Goal: Task Accomplishment & Management: Use online tool/utility

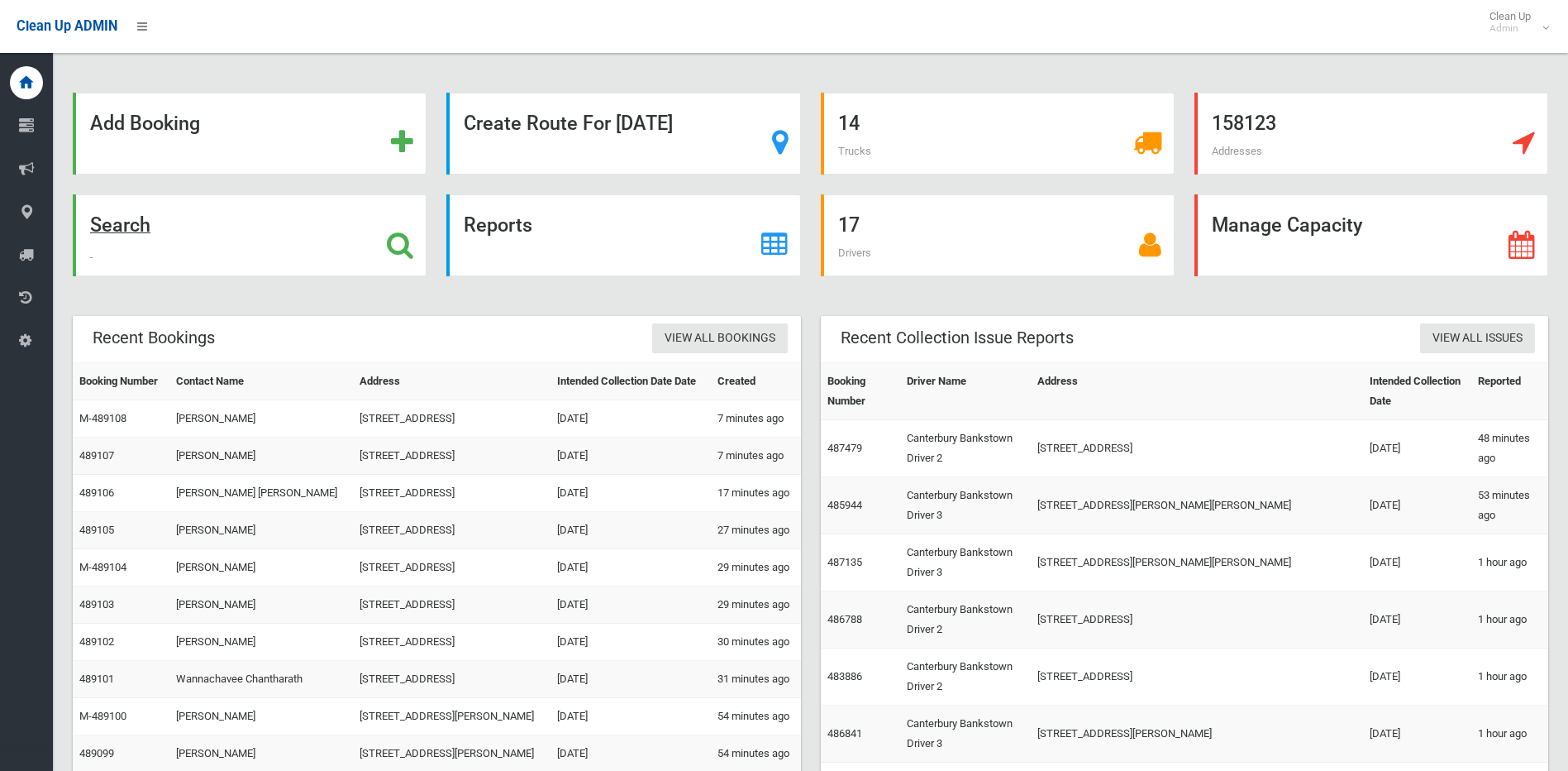
click at [399, 236] on icon at bounding box center [399, 244] width 26 height 28
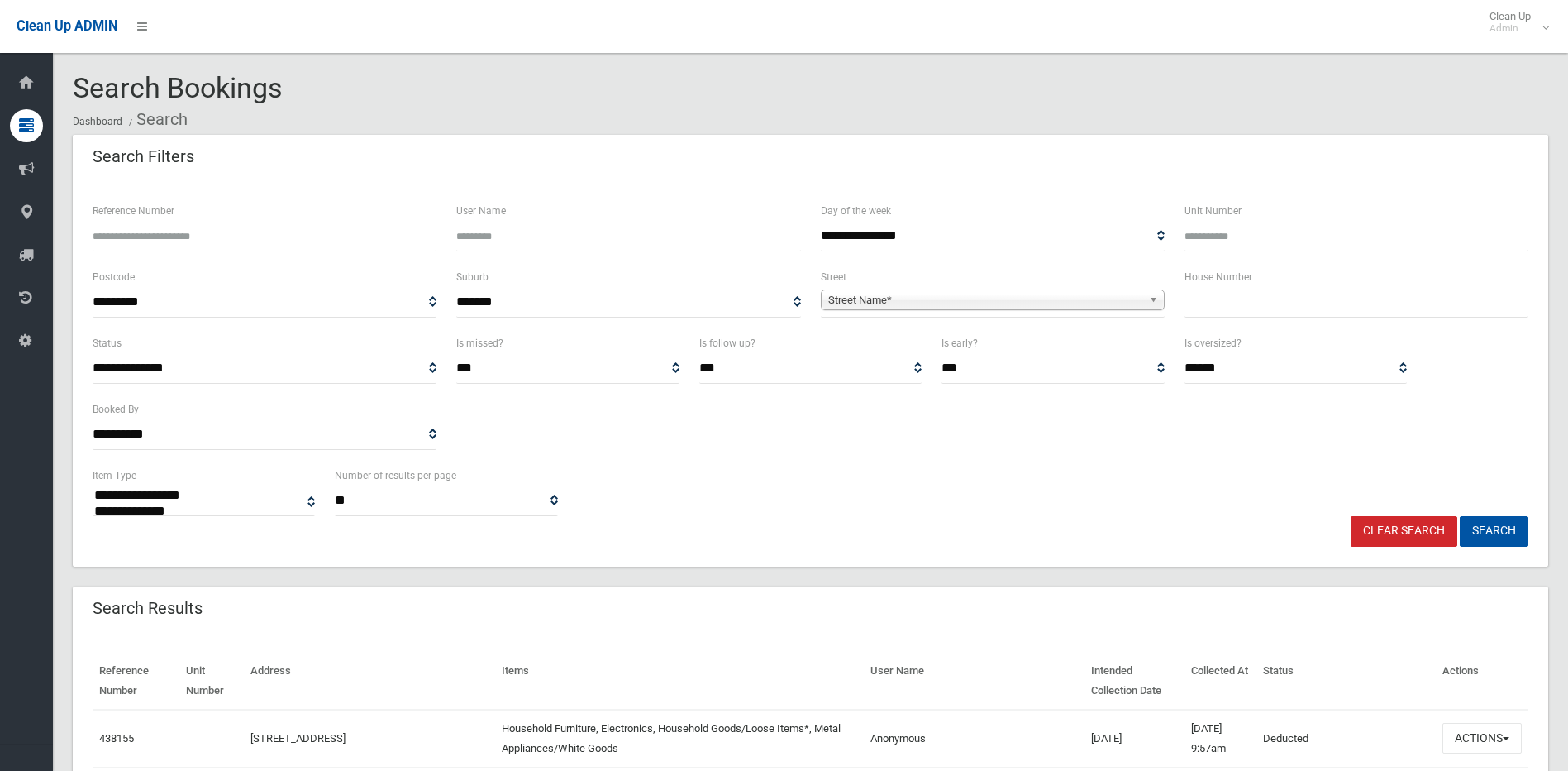
select select
click at [1127, 299] on span "Street Name*" at bounding box center [984, 301] width 314 height 20
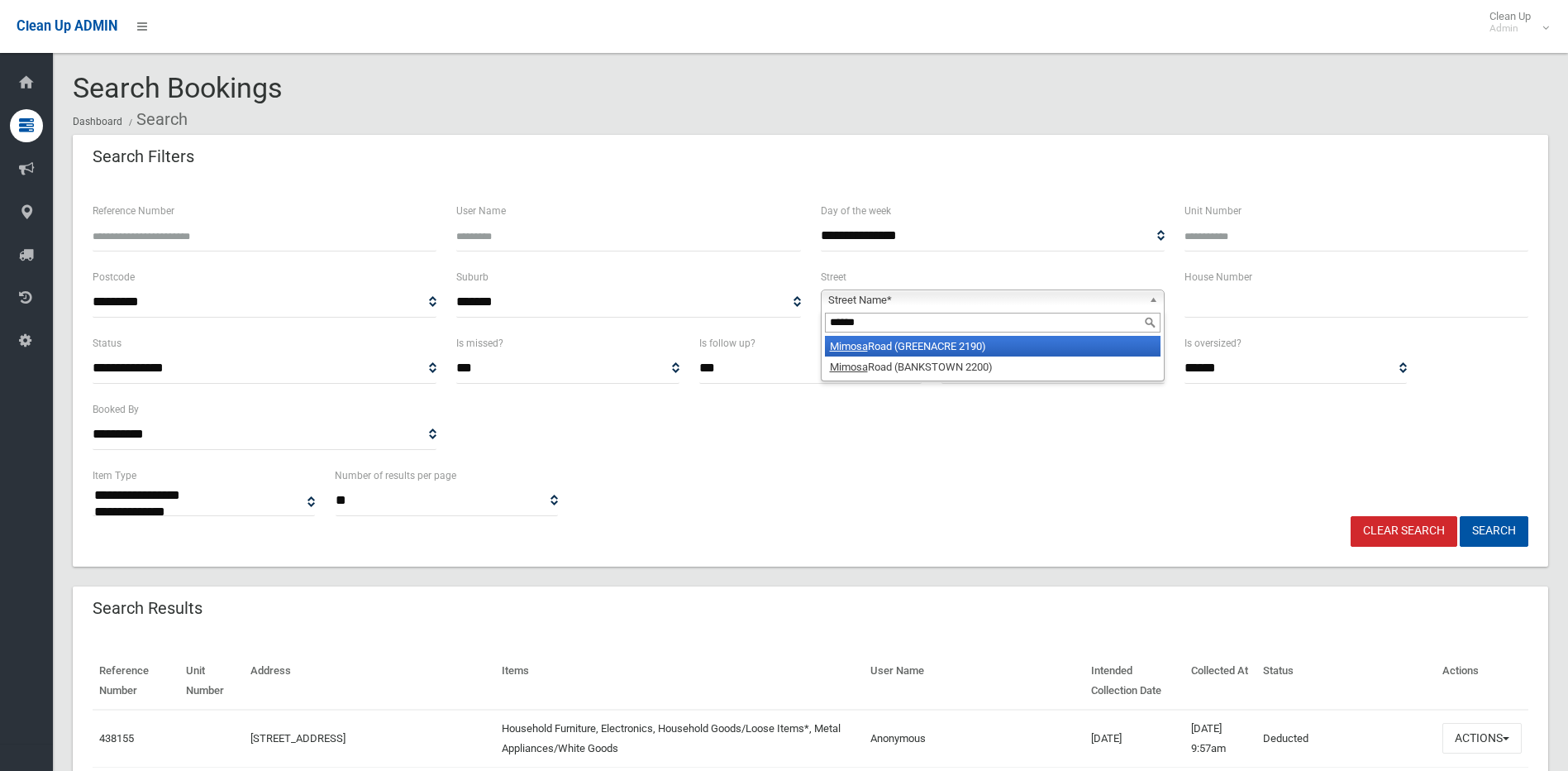
type input "******"
click at [963, 347] on li "Mimosa Road (GREENACRE 2190)" at bounding box center [993, 345] width 335 height 21
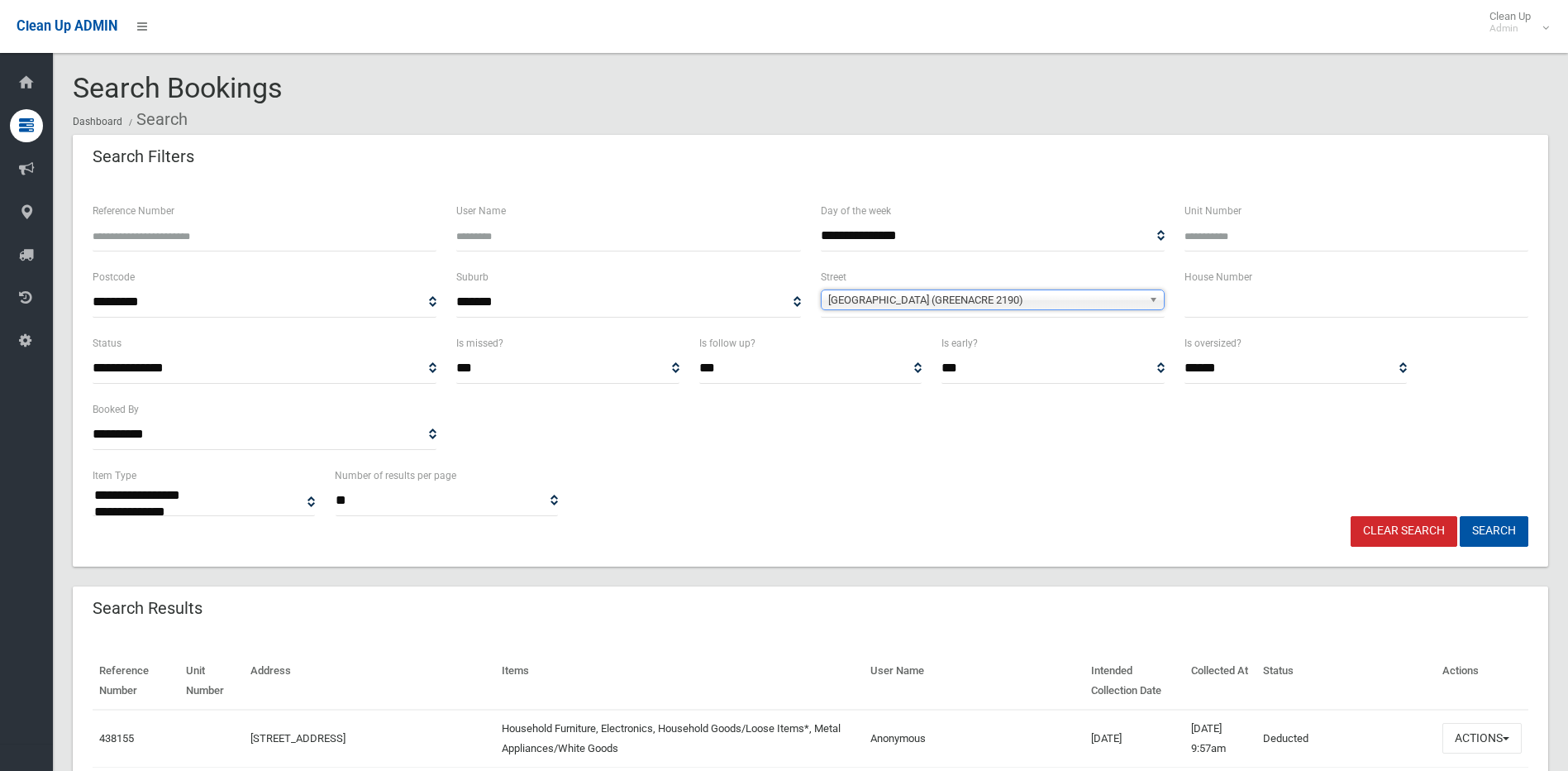
click at [1205, 304] on input "text" at bounding box center [1357, 303] width 344 height 30
type input "***"
click at [1459, 516] on button "Search" at bounding box center [1493, 531] width 68 height 30
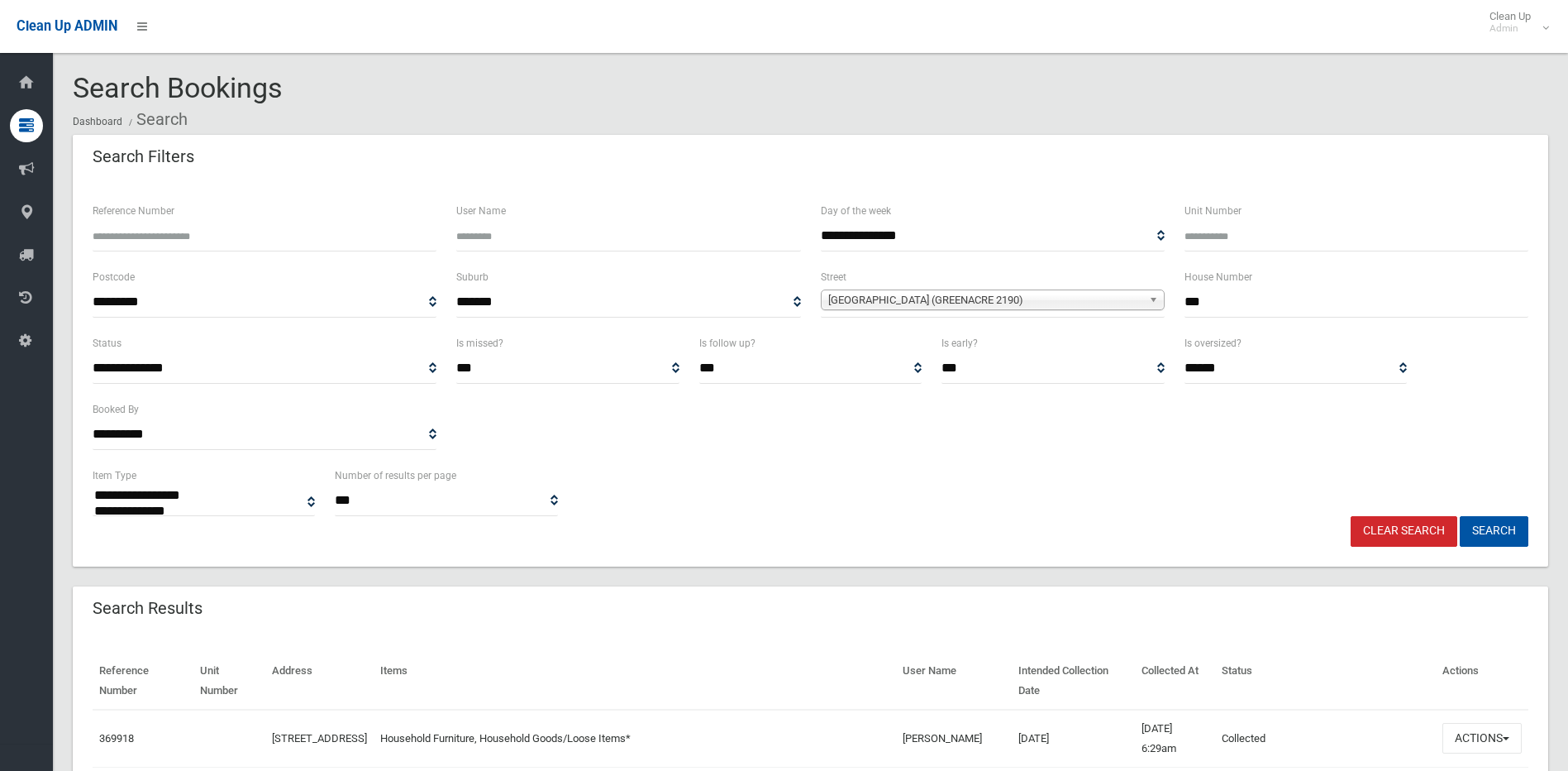
select select
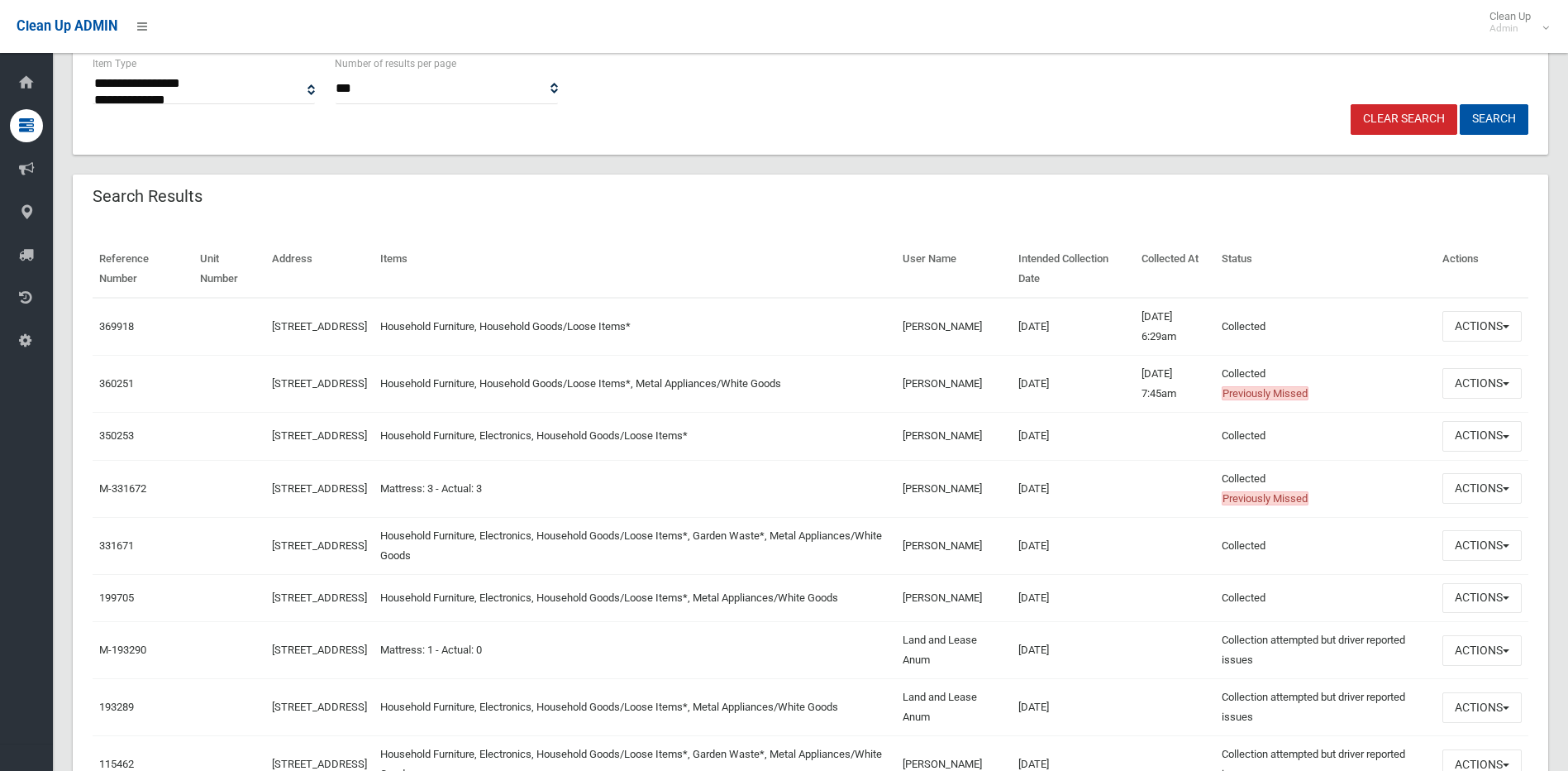
scroll to position [414, 0]
click at [1498, 322] on button "Actions" at bounding box center [1482, 324] width 79 height 30
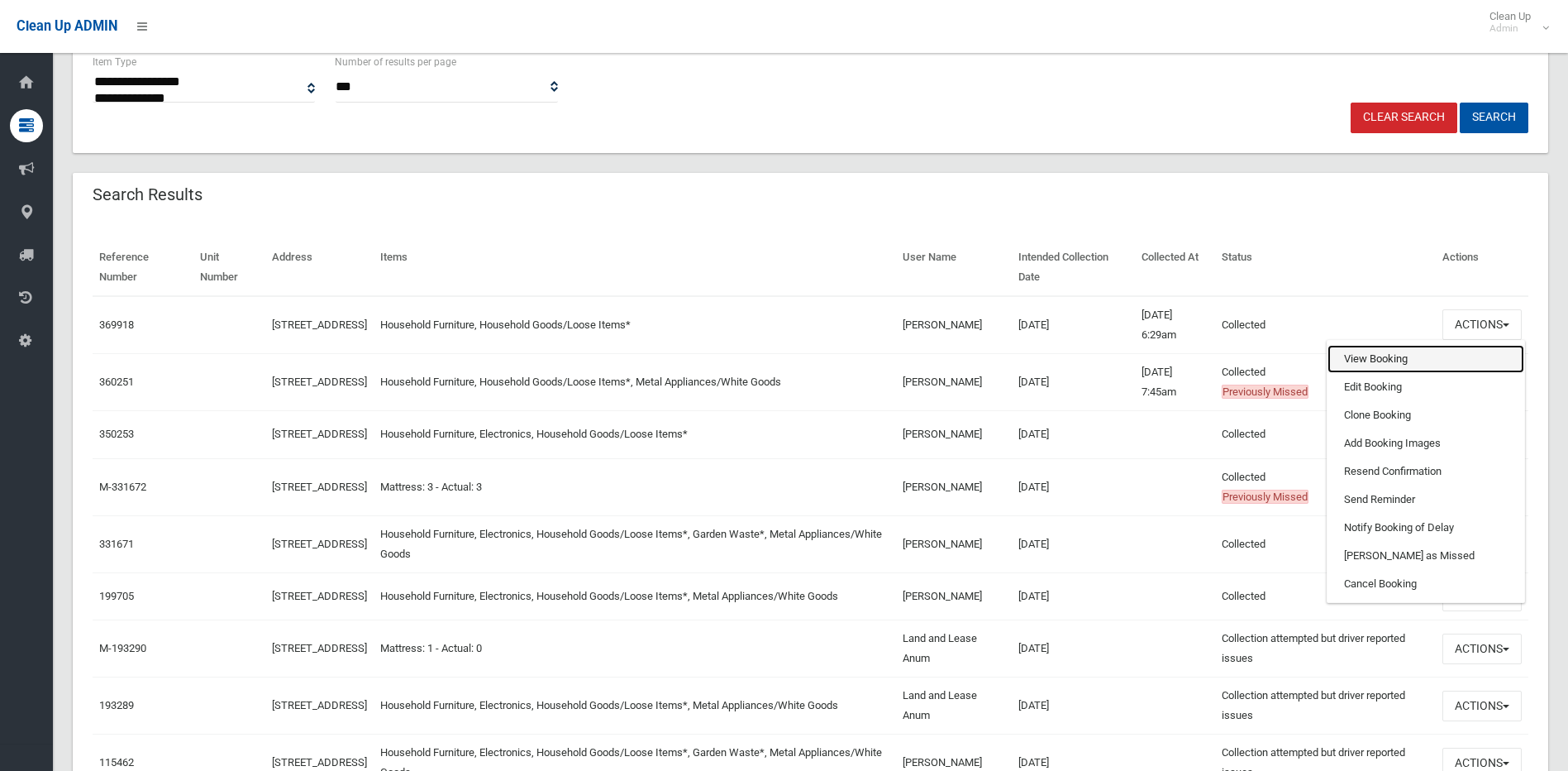
click at [1379, 352] on link "View Booking" at bounding box center [1426, 358] width 197 height 28
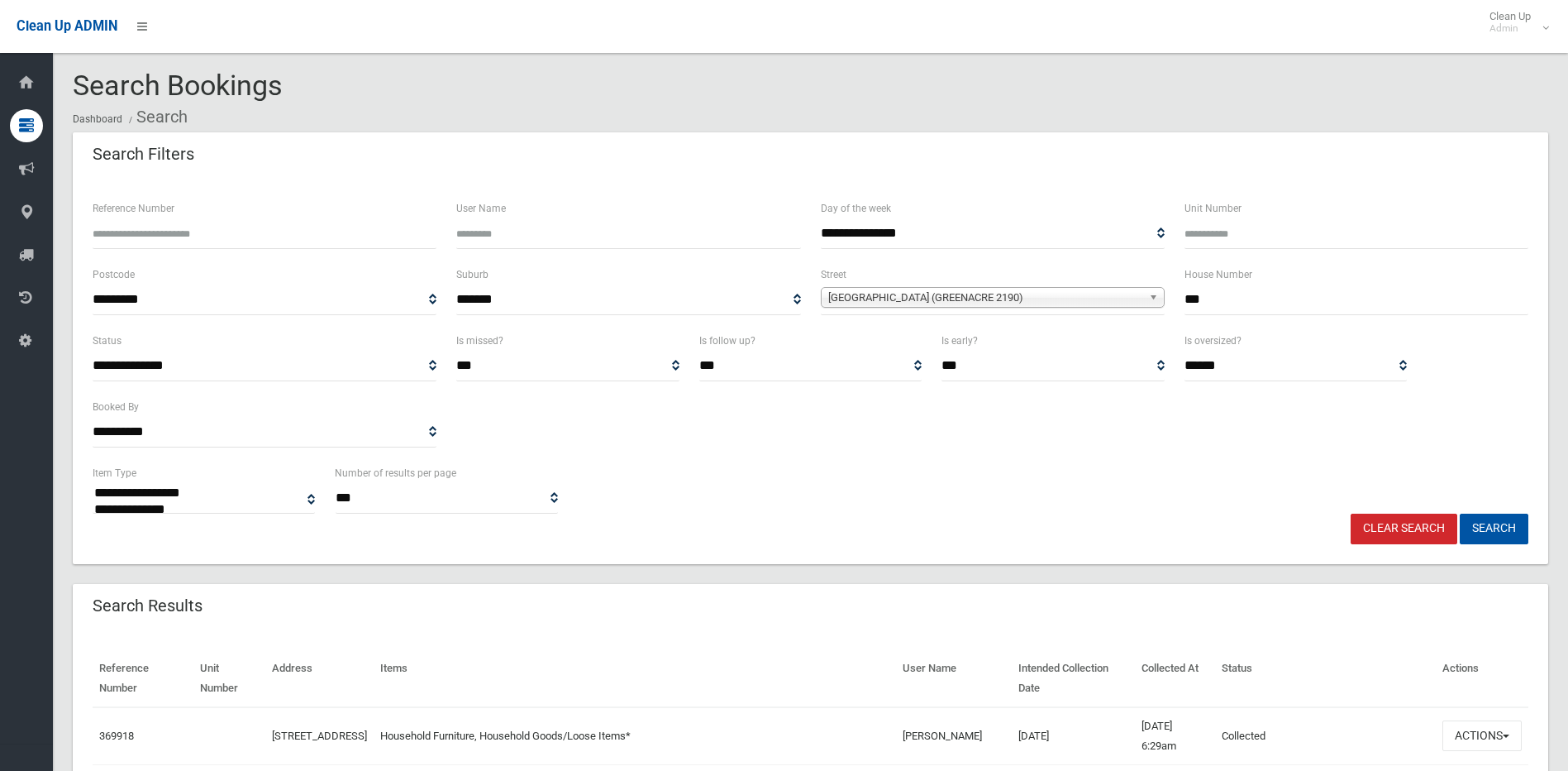
scroll to position [0, 0]
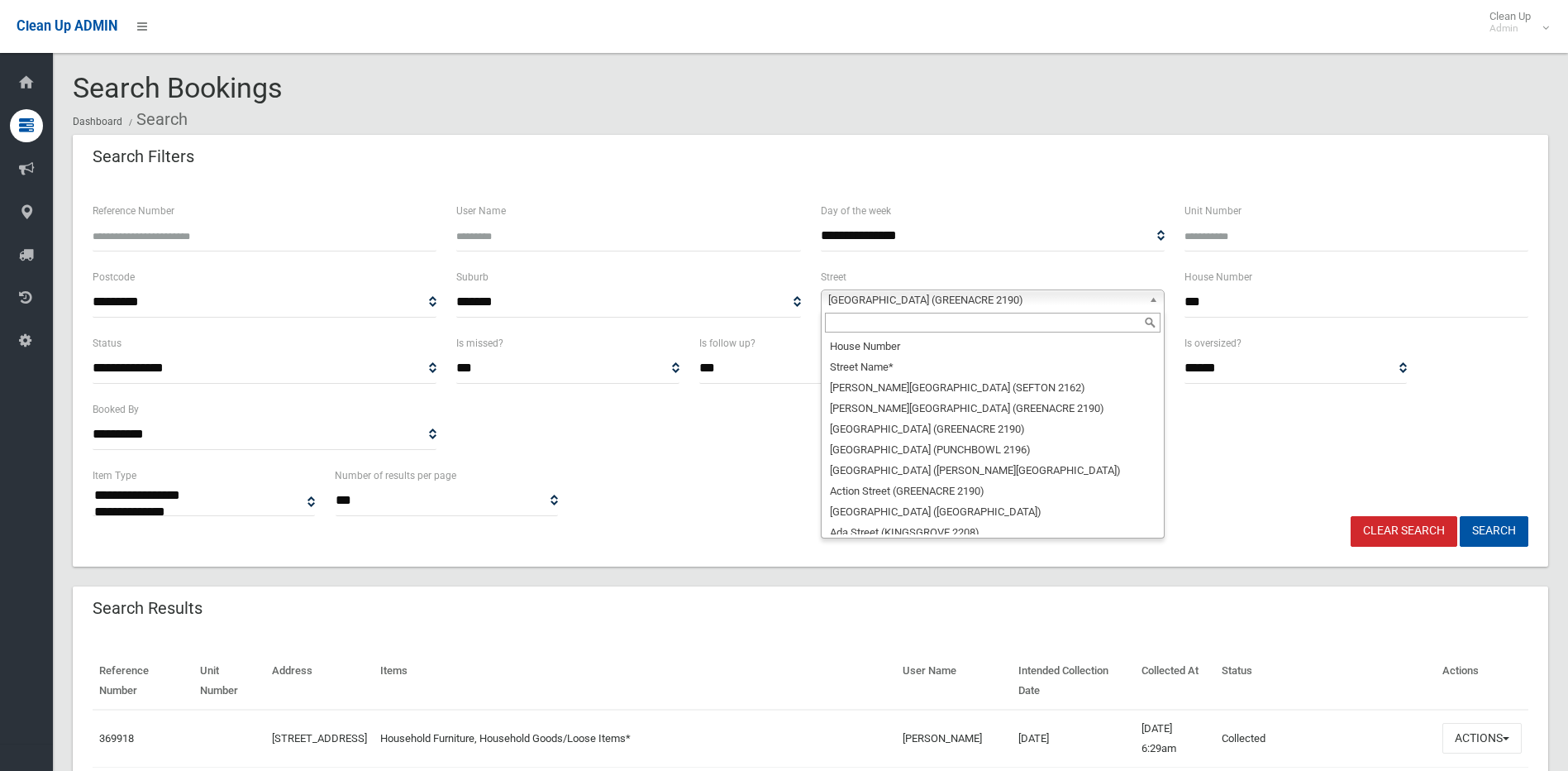
click at [922, 299] on span "Mimosa Road (GREENACRE 2190)" at bounding box center [984, 301] width 314 height 20
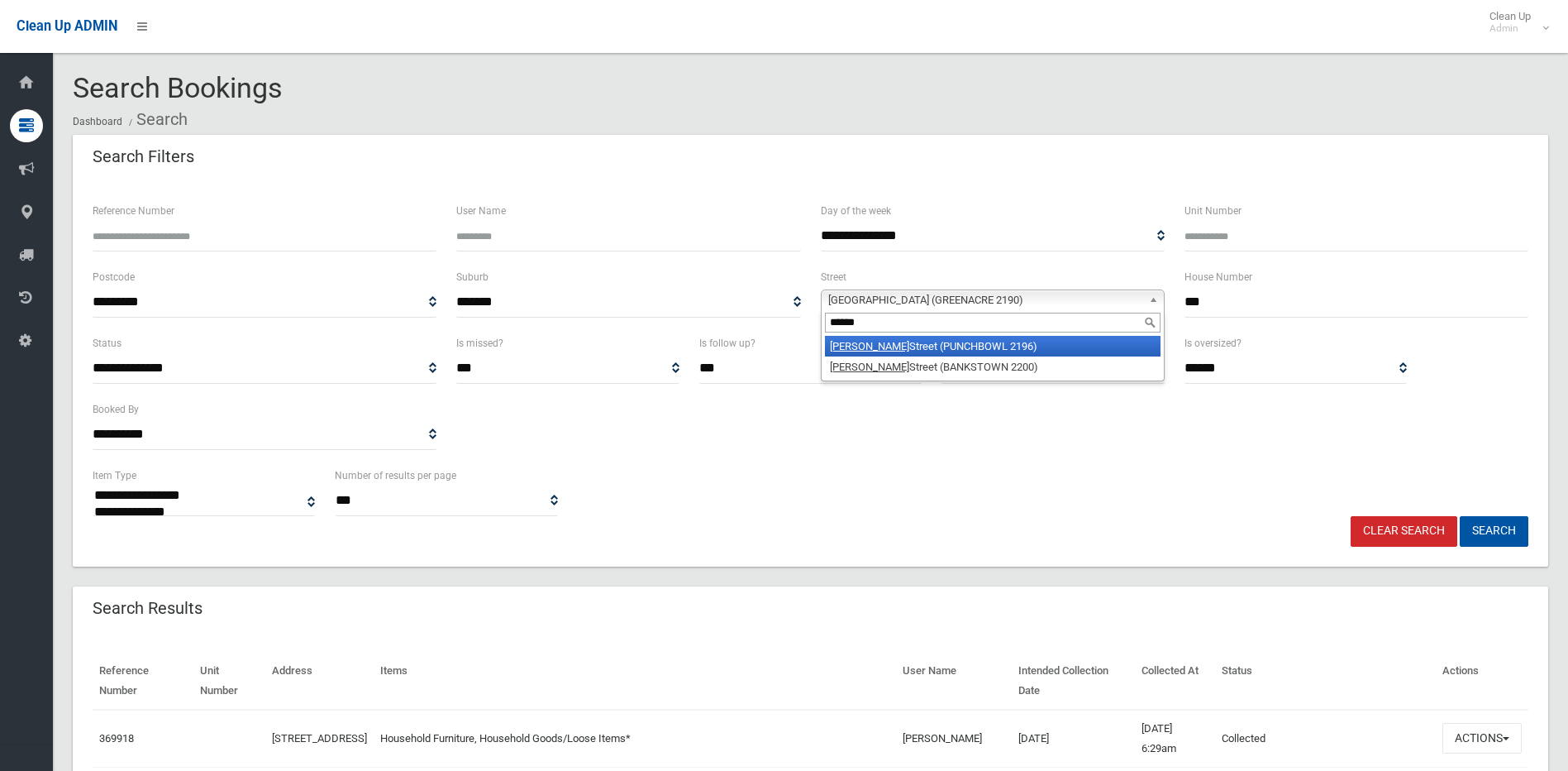
type input "******"
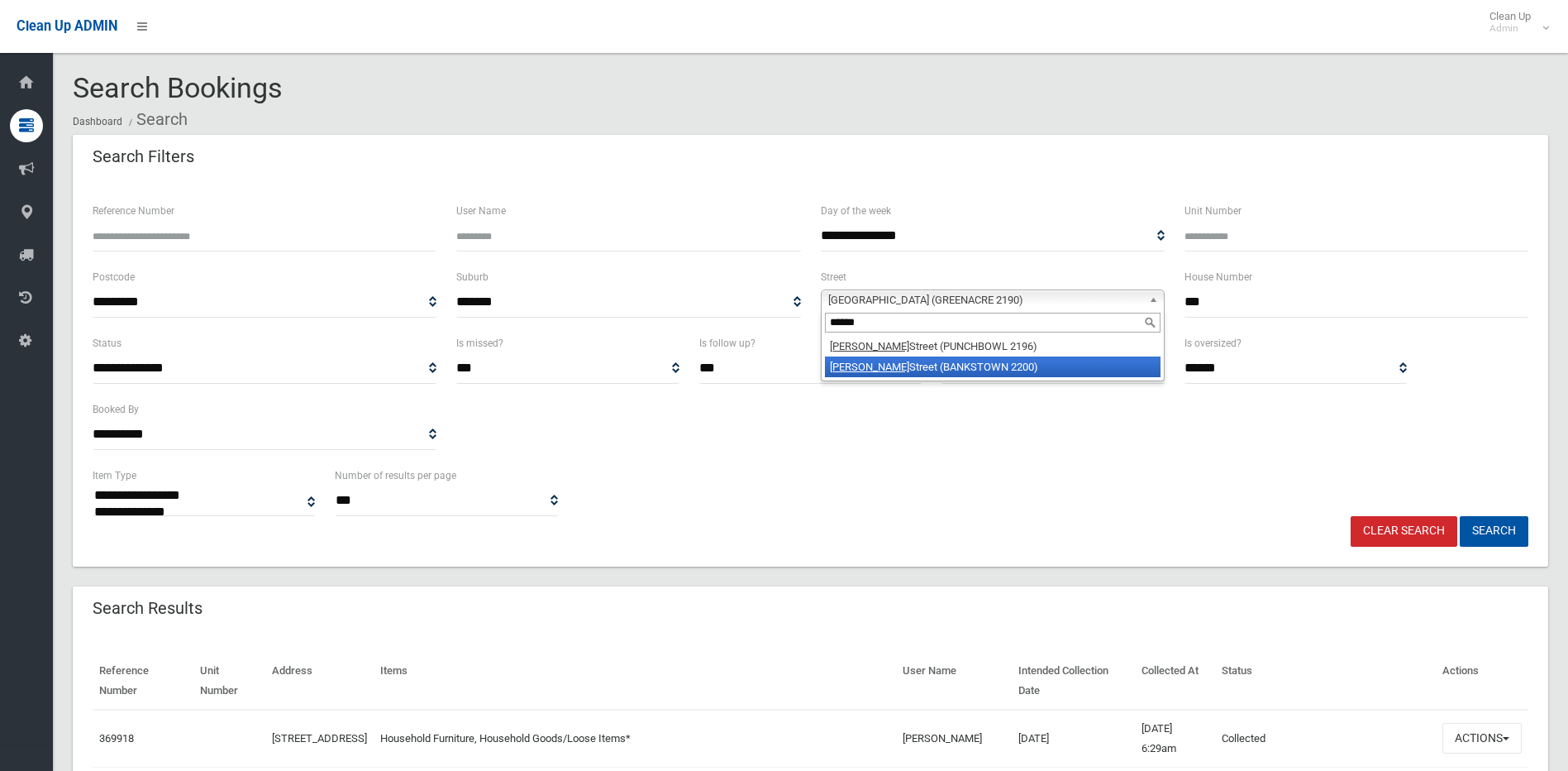
click at [940, 361] on li "Stacey Street (BANKSTOWN 2200)" at bounding box center [993, 367] width 335 height 21
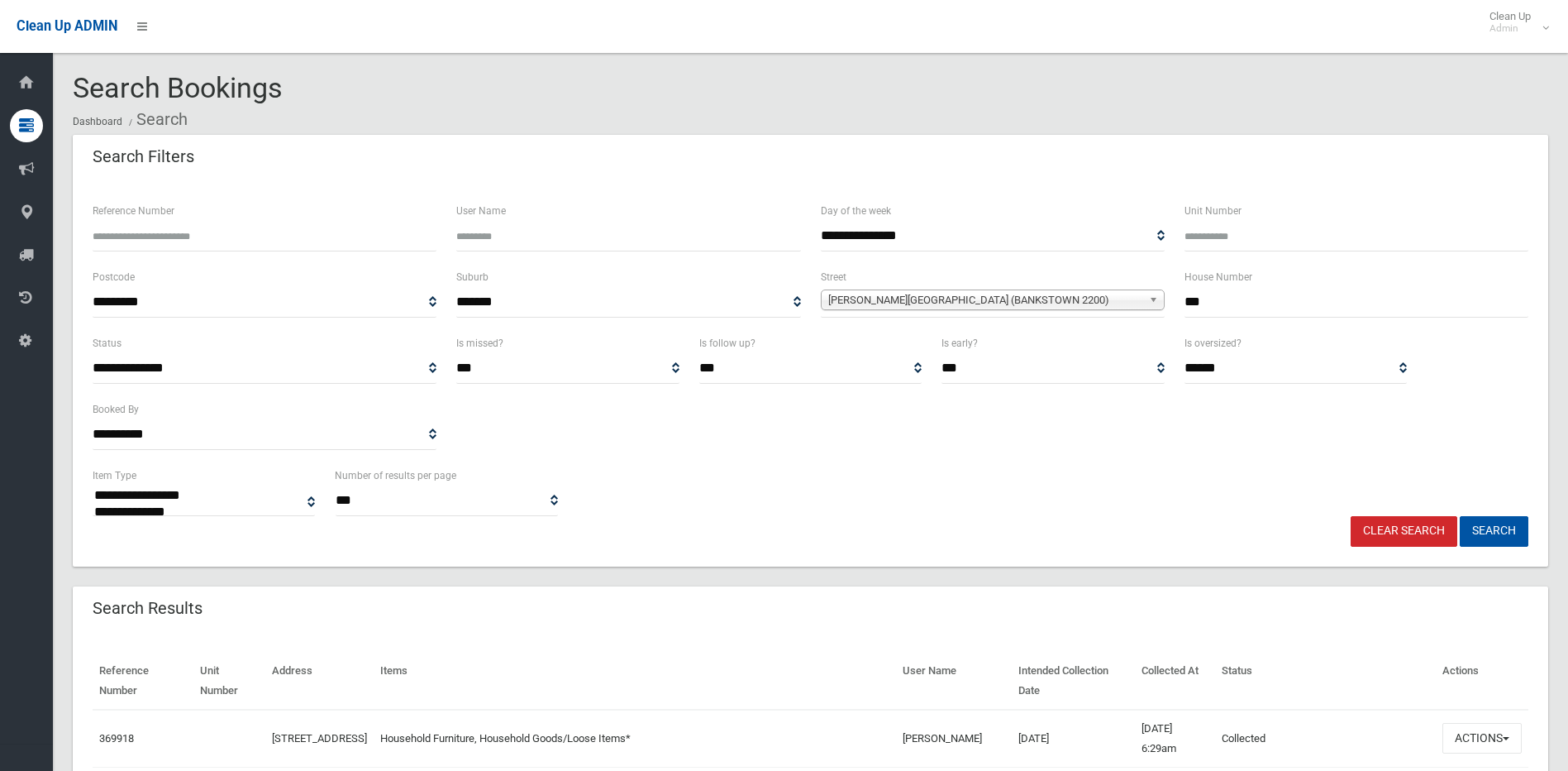
drag, startPoint x: 1250, startPoint y: 297, endPoint x: 1012, endPoint y: 317, distance: 238.8
click at [1014, 319] on div "**********" at bounding box center [810, 300] width 1455 height 67
type input "***"
click at [1459, 516] on button "Search" at bounding box center [1493, 531] width 68 height 30
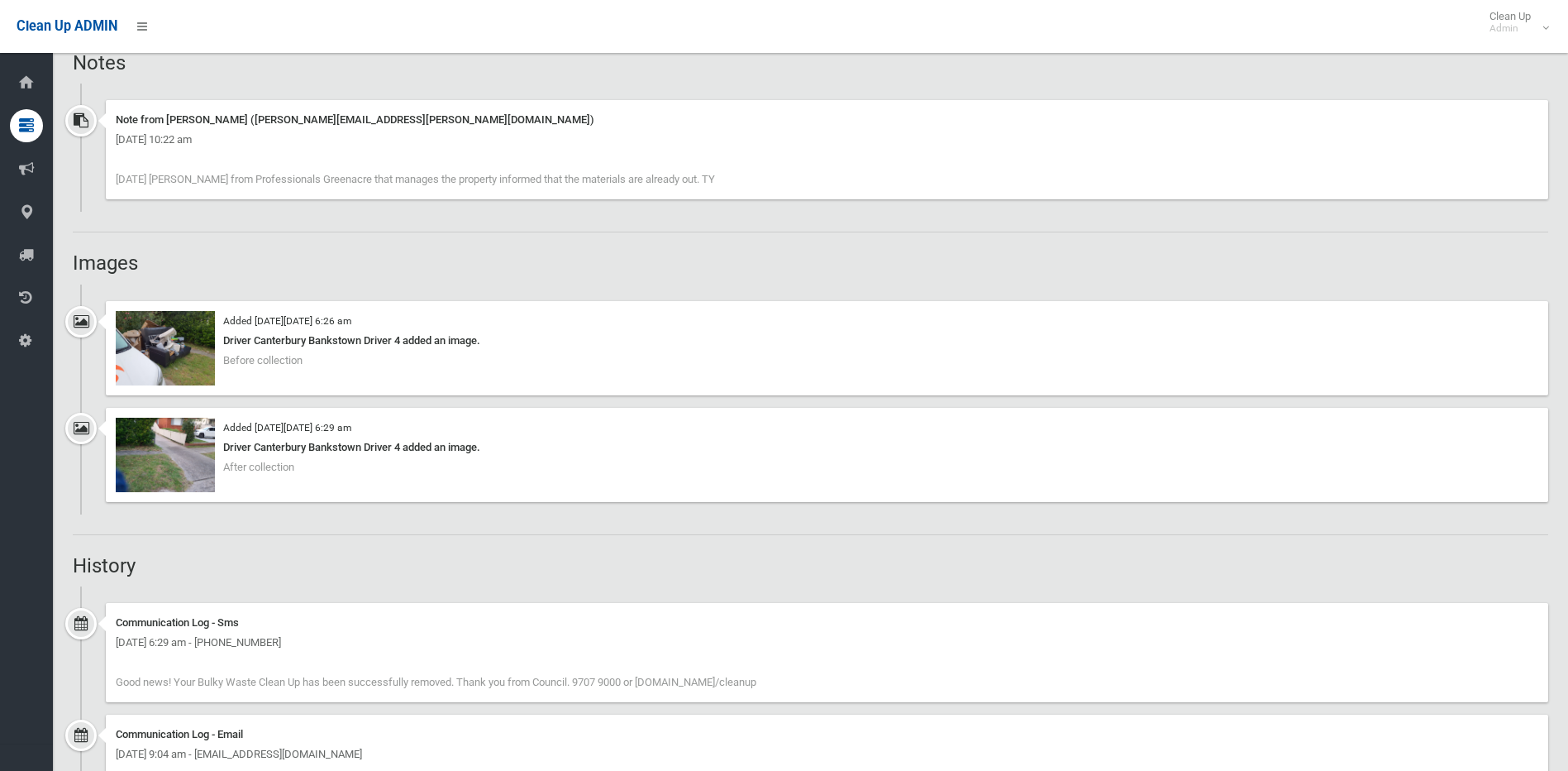
scroll to position [1007, 0]
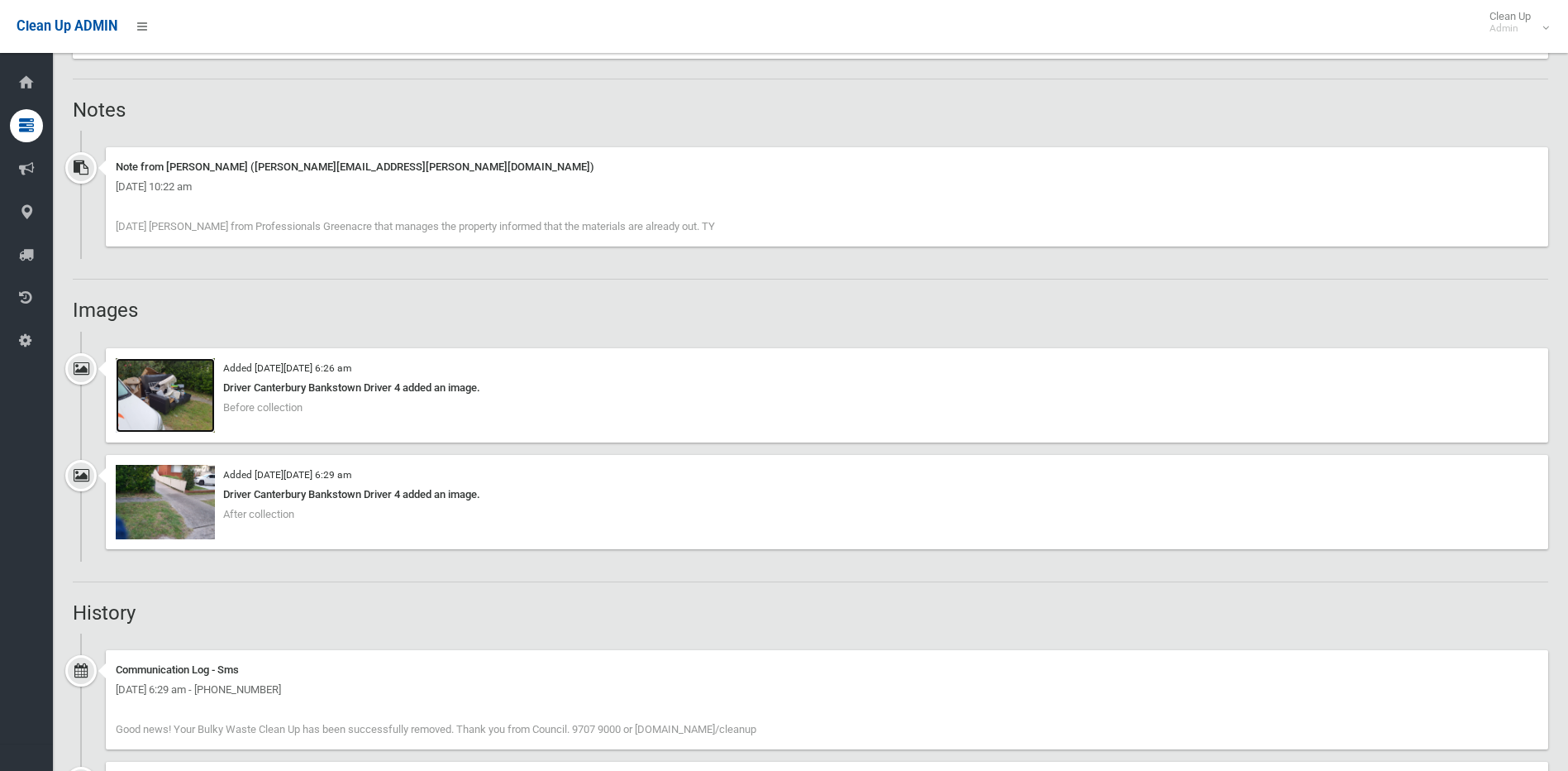
click at [166, 384] on img at bounding box center [165, 395] width 99 height 74
click at [153, 506] on img at bounding box center [165, 502] width 99 height 74
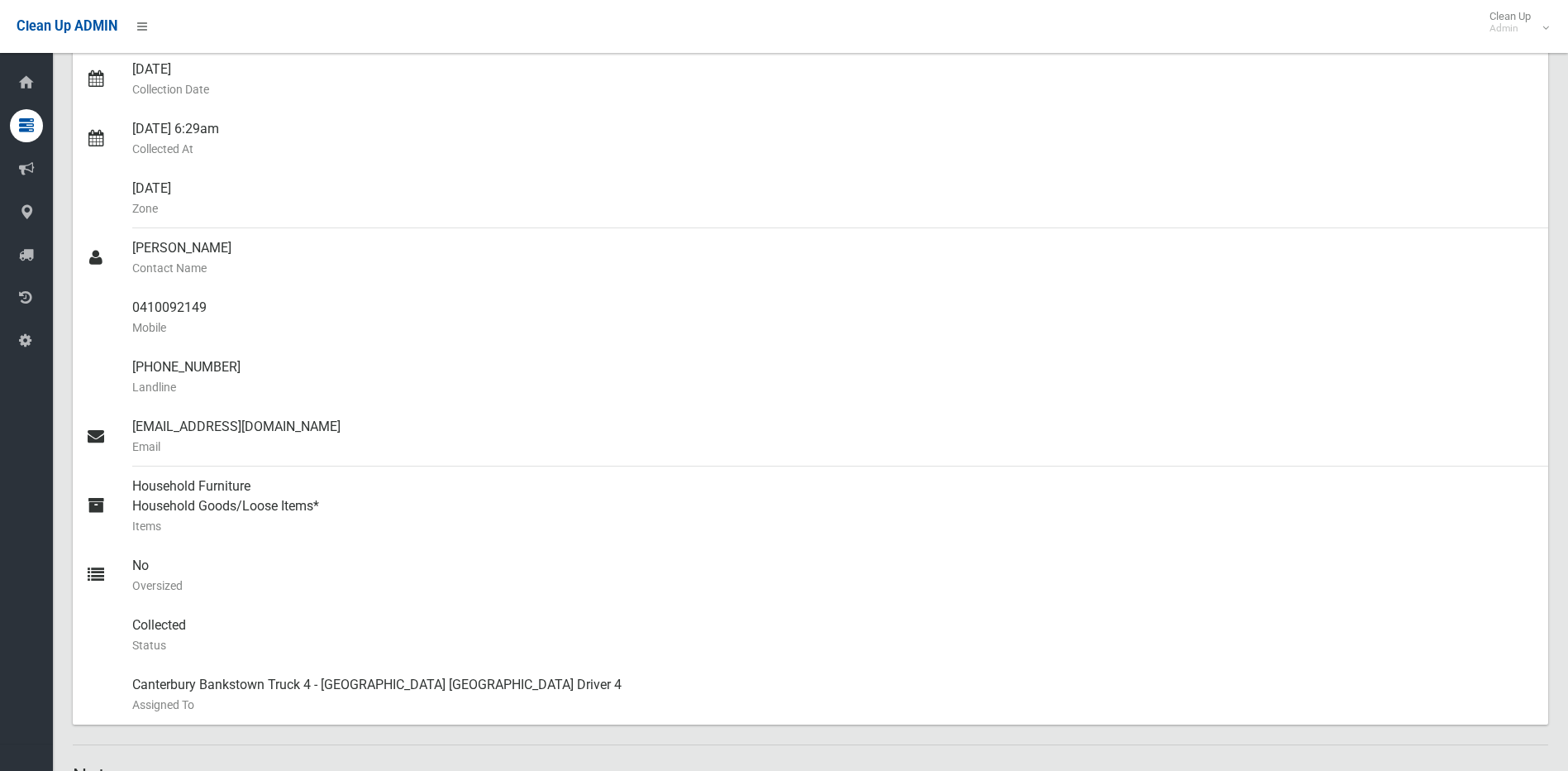
scroll to position [98, 0]
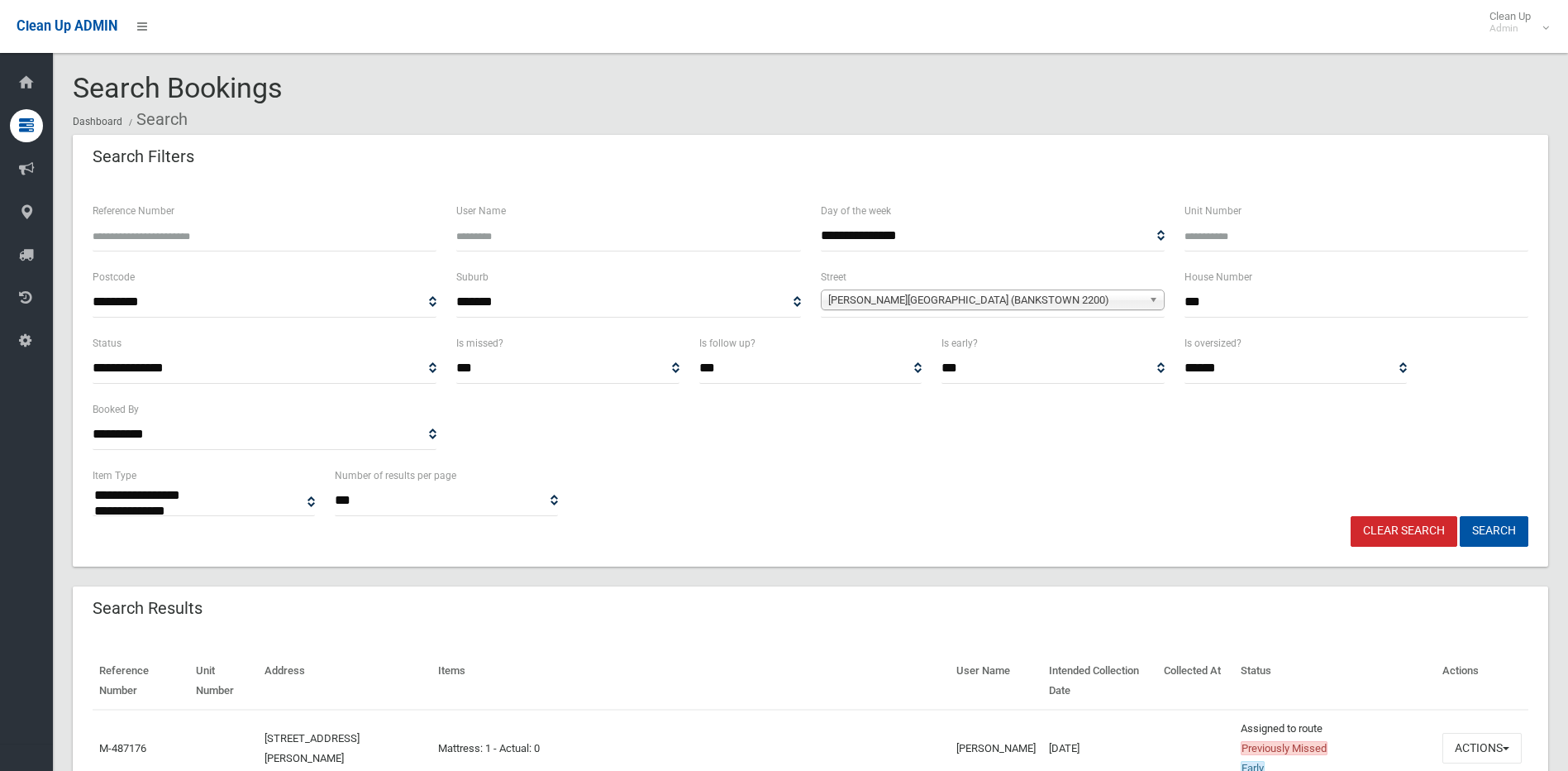
select select
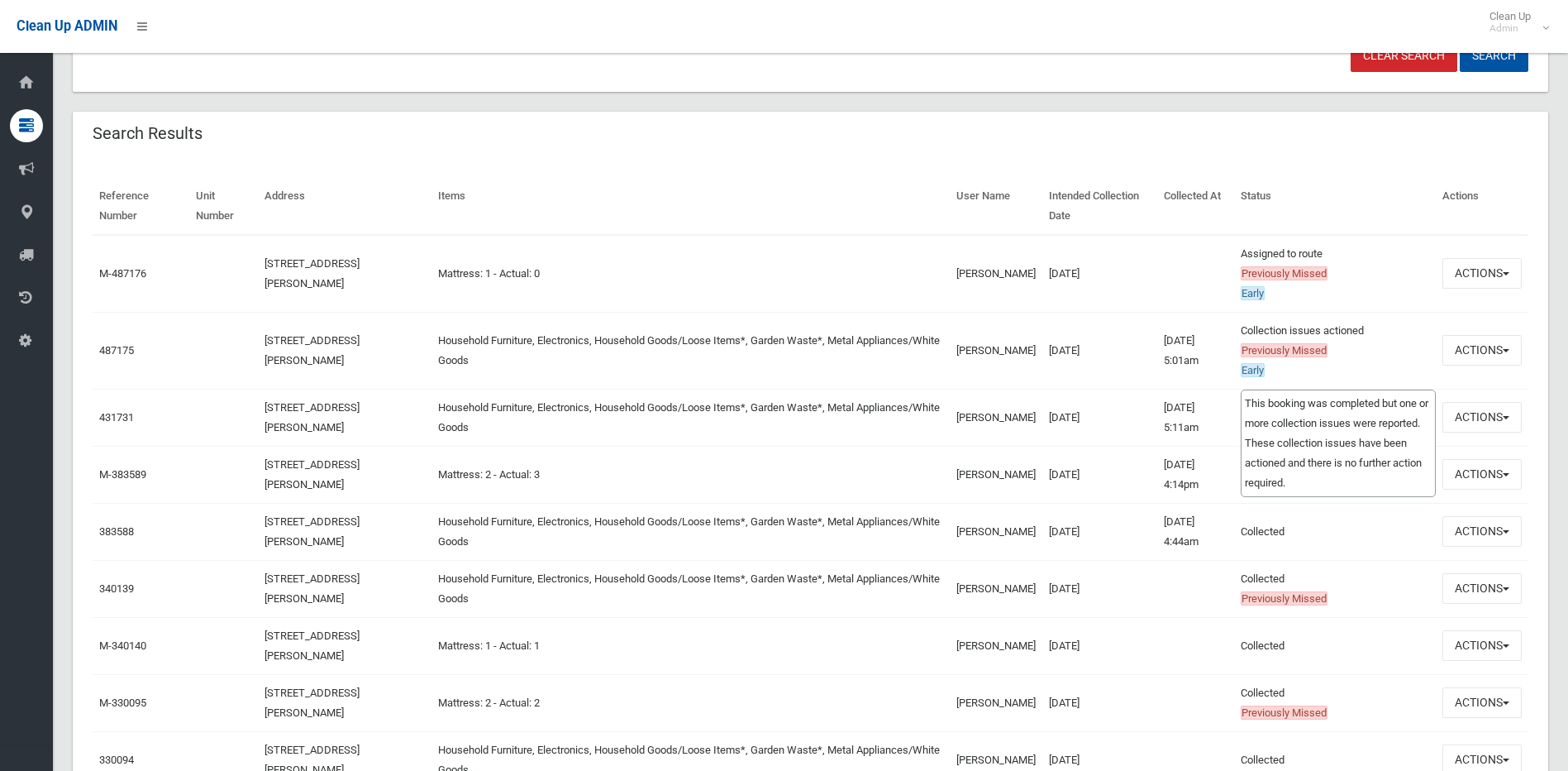
scroll to position [496, 0]
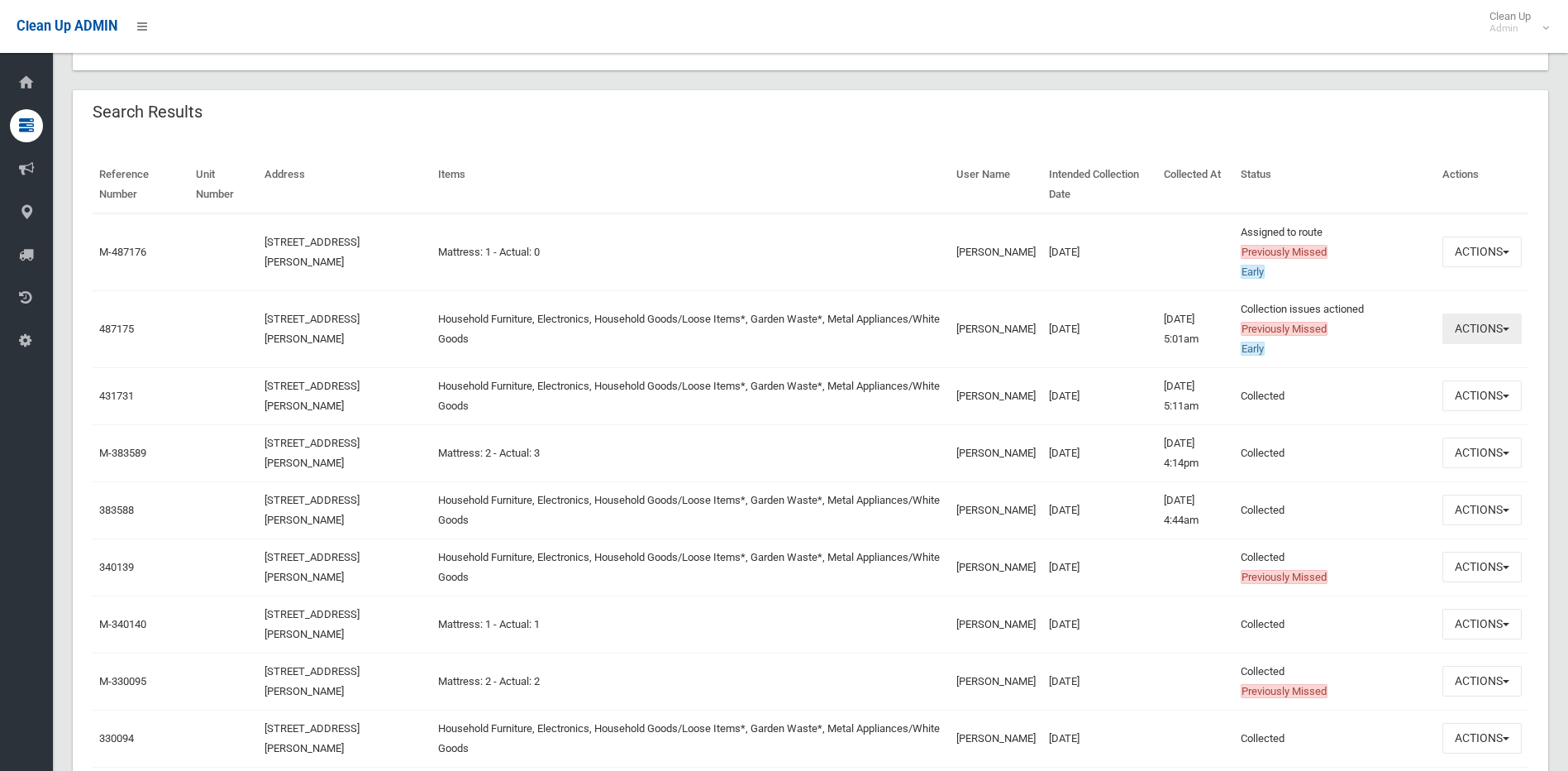
click at [1506, 329] on span "button" at bounding box center [1506, 329] width 7 height 3
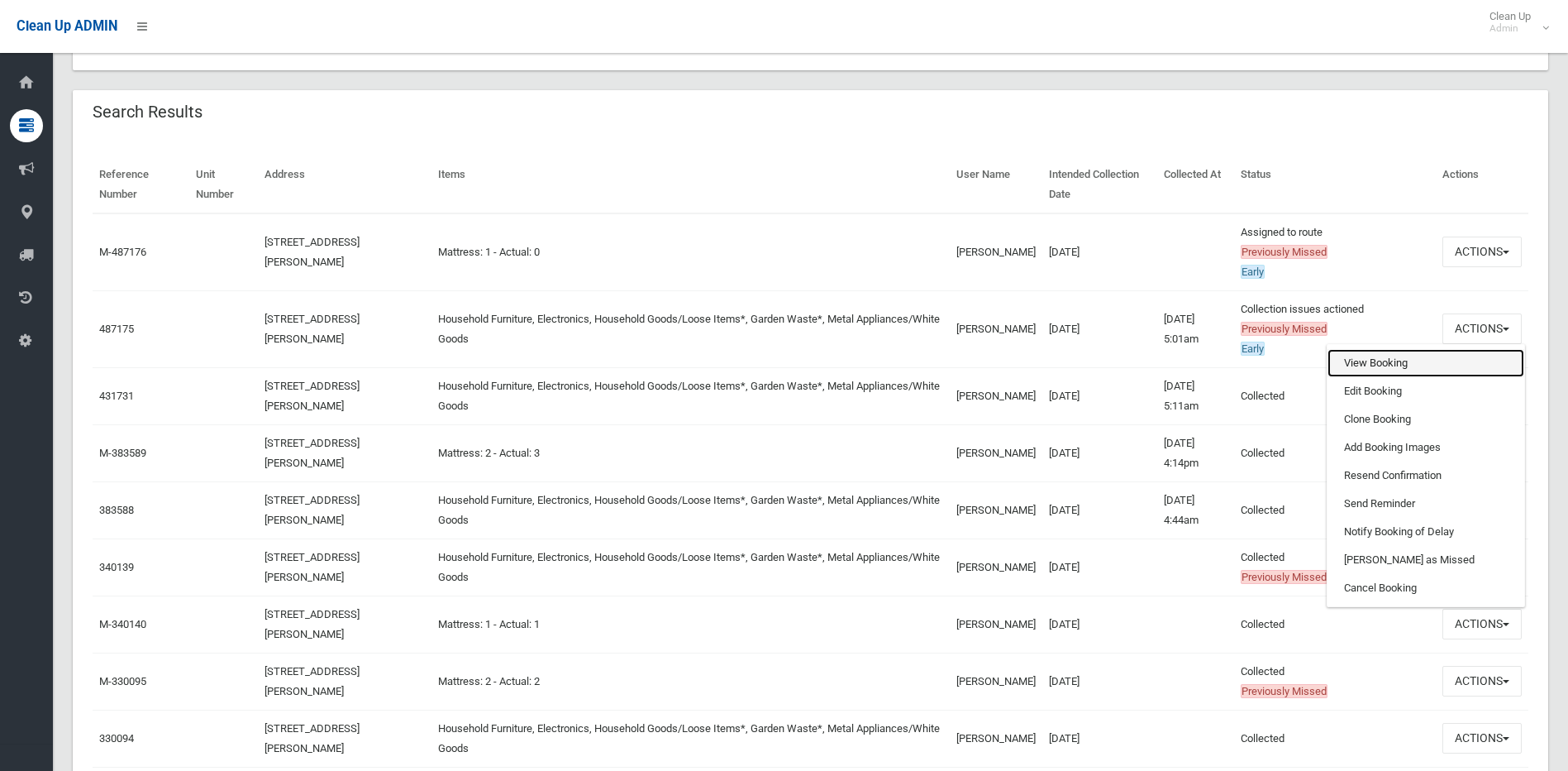
click at [1378, 357] on link "View Booking" at bounding box center [1426, 362] width 197 height 28
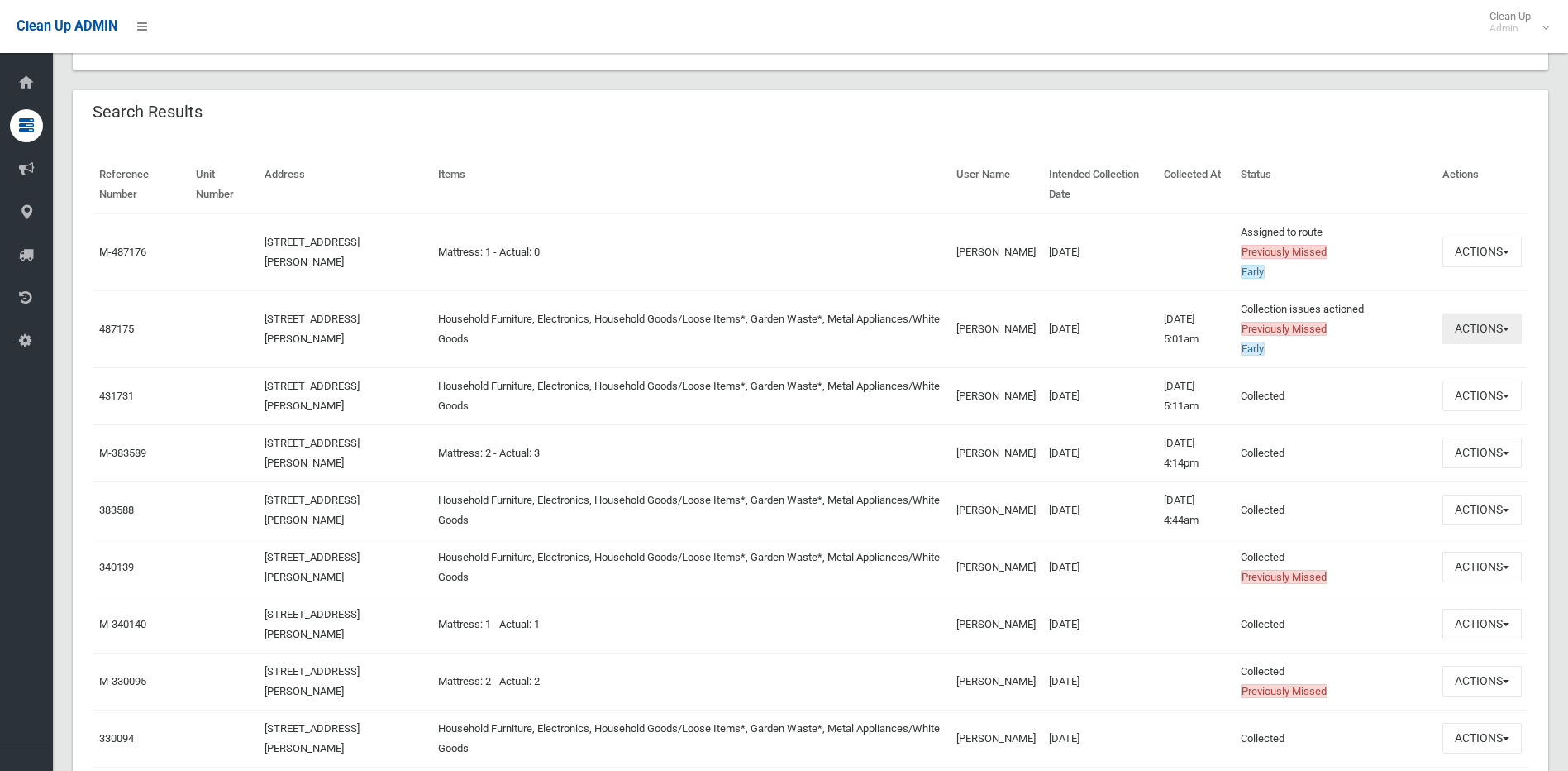
click at [1507, 324] on button "Actions" at bounding box center [1482, 329] width 79 height 30
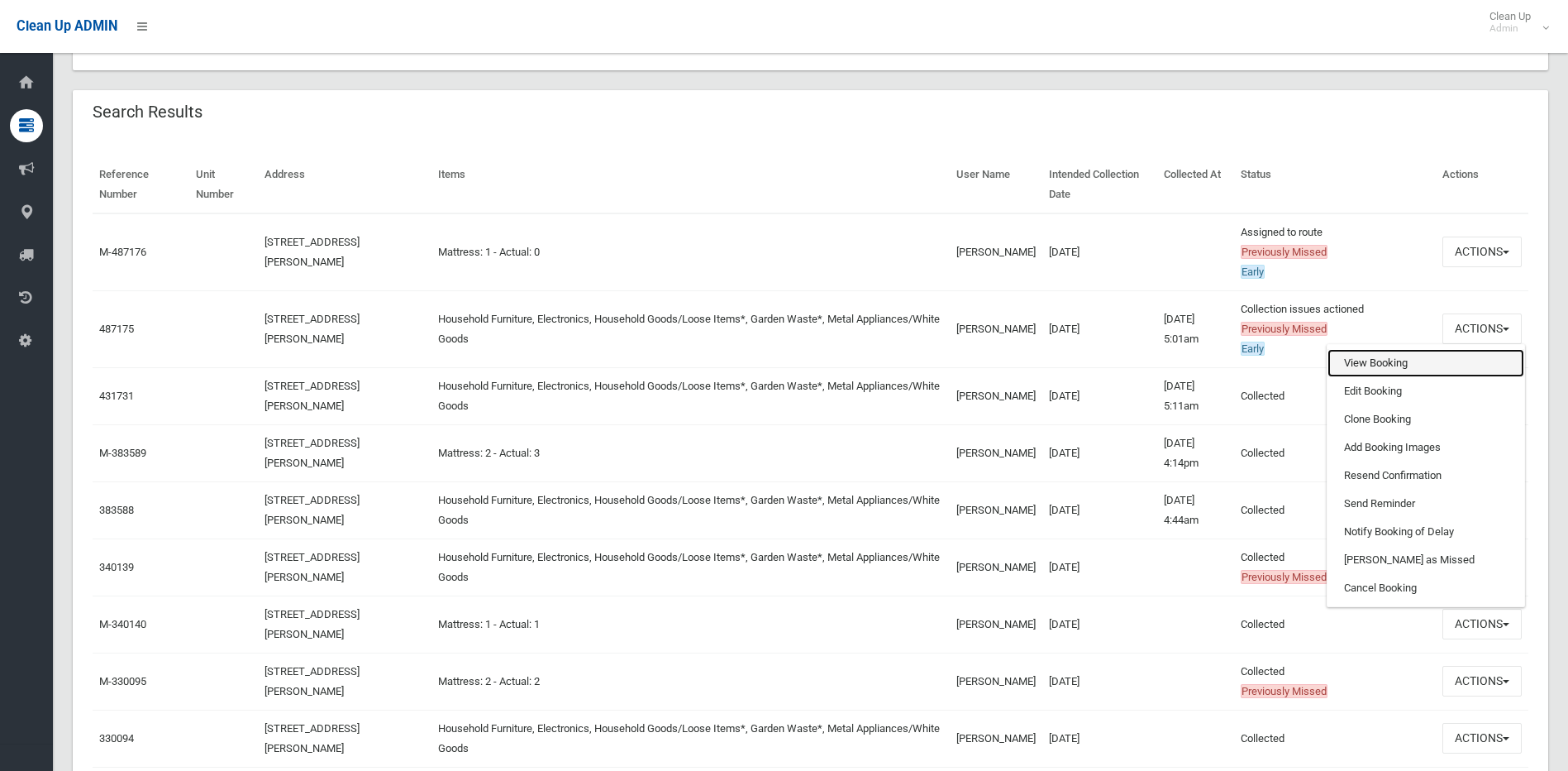
click at [1366, 356] on link "View Booking" at bounding box center [1426, 362] width 197 height 28
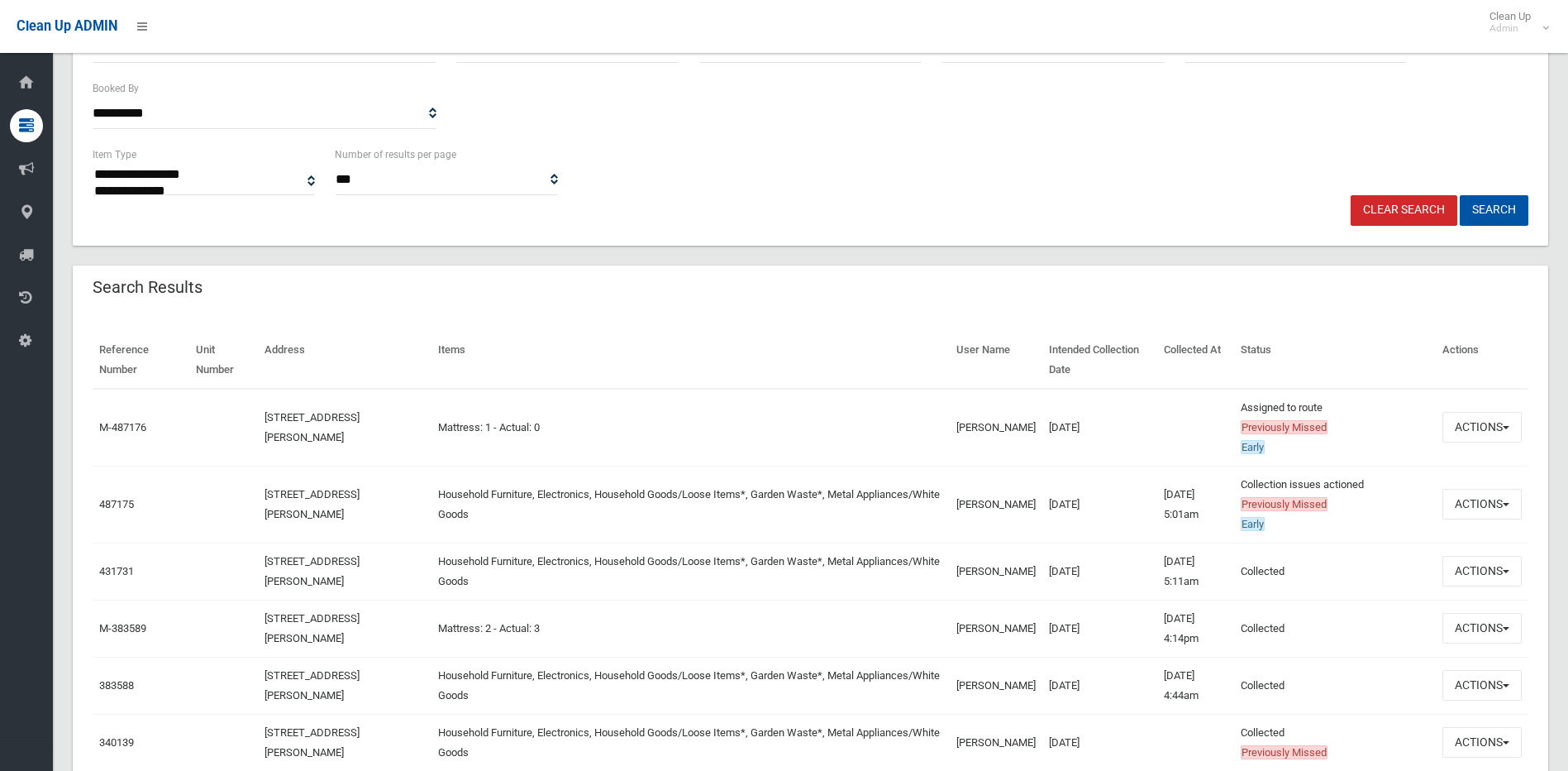
scroll to position [0, 0]
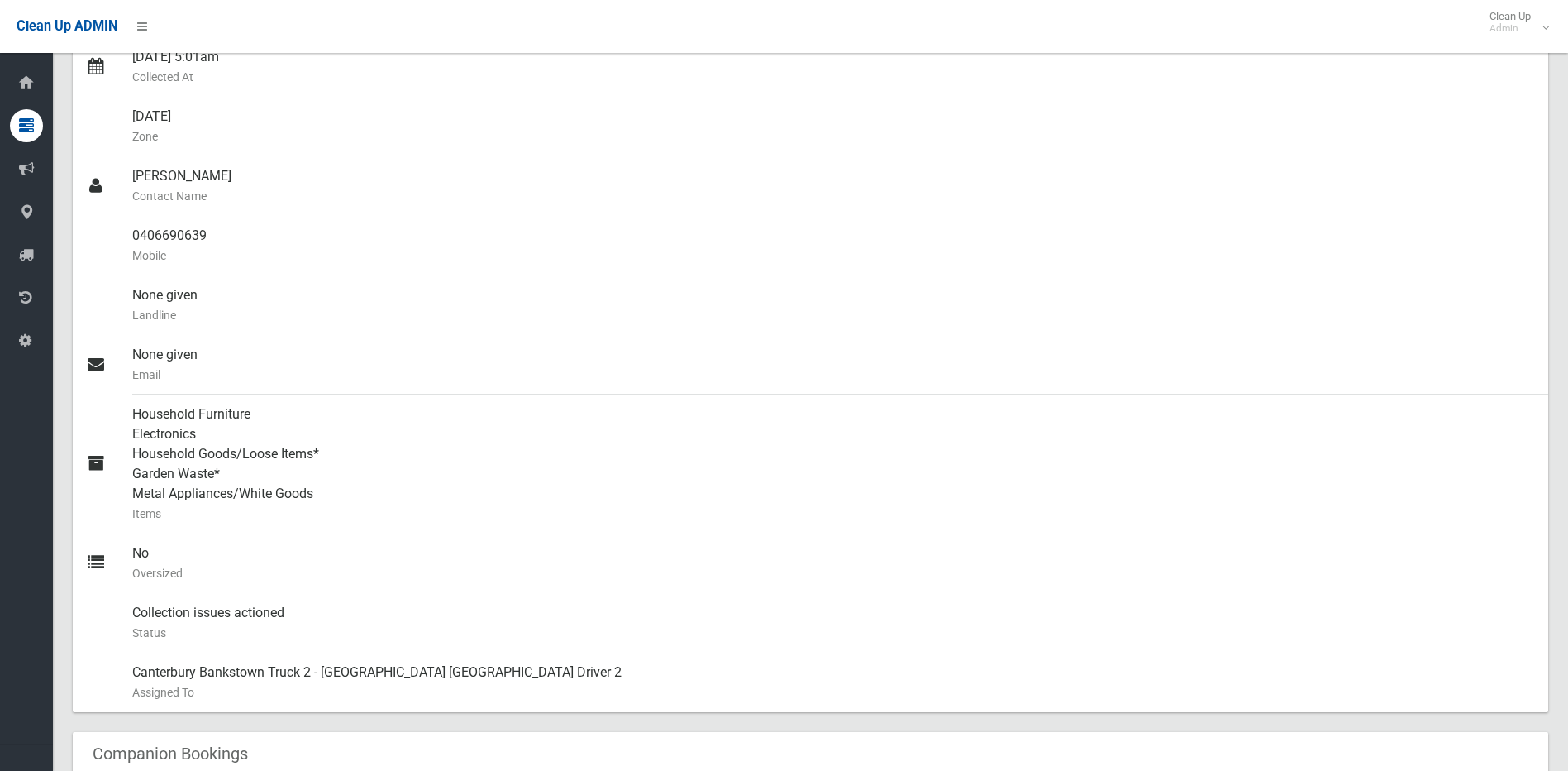
scroll to position [827, 0]
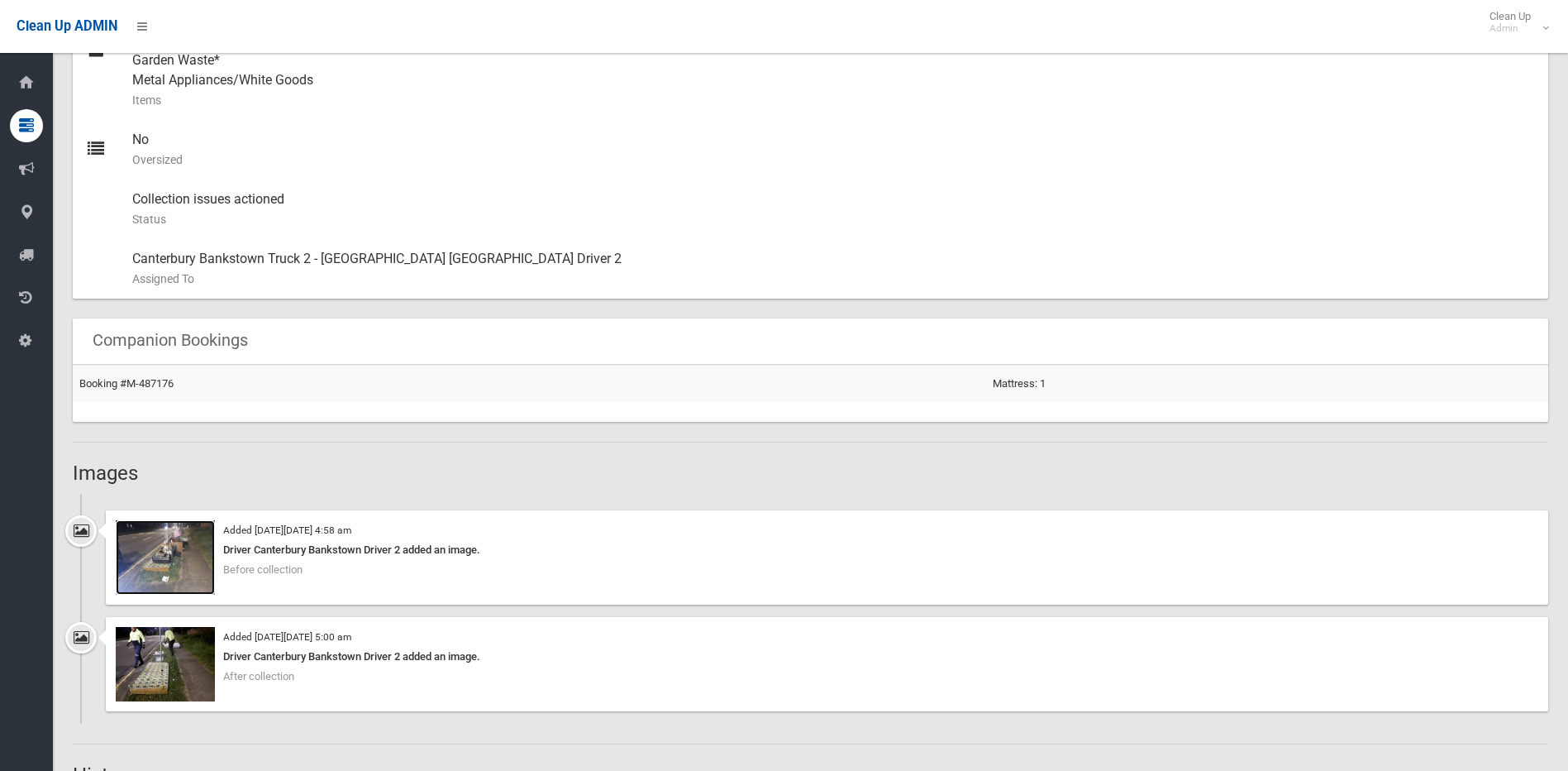
click at [170, 568] on img at bounding box center [165, 557] width 99 height 74
click at [167, 653] on img at bounding box center [165, 664] width 99 height 74
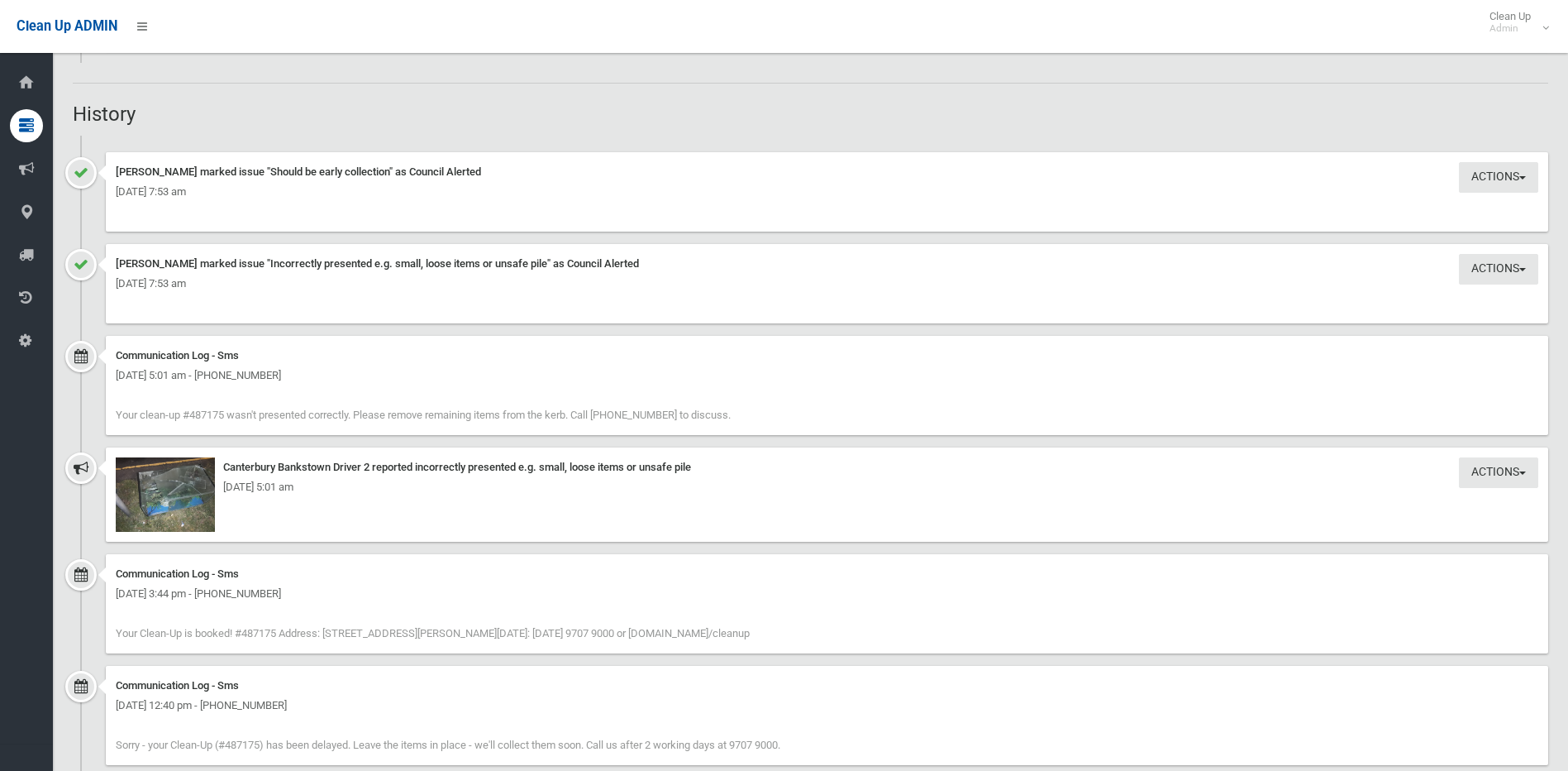
scroll to position [1489, 0]
click at [164, 490] on div "[DATE] 5:01 am" at bounding box center [826, 486] width 1422 height 20
click at [1515, 468] on button "Actions" at bounding box center [1498, 472] width 79 height 30
click at [163, 500] on img at bounding box center [165, 494] width 99 height 74
click at [1523, 265] on button "Actions" at bounding box center [1498, 268] width 79 height 30
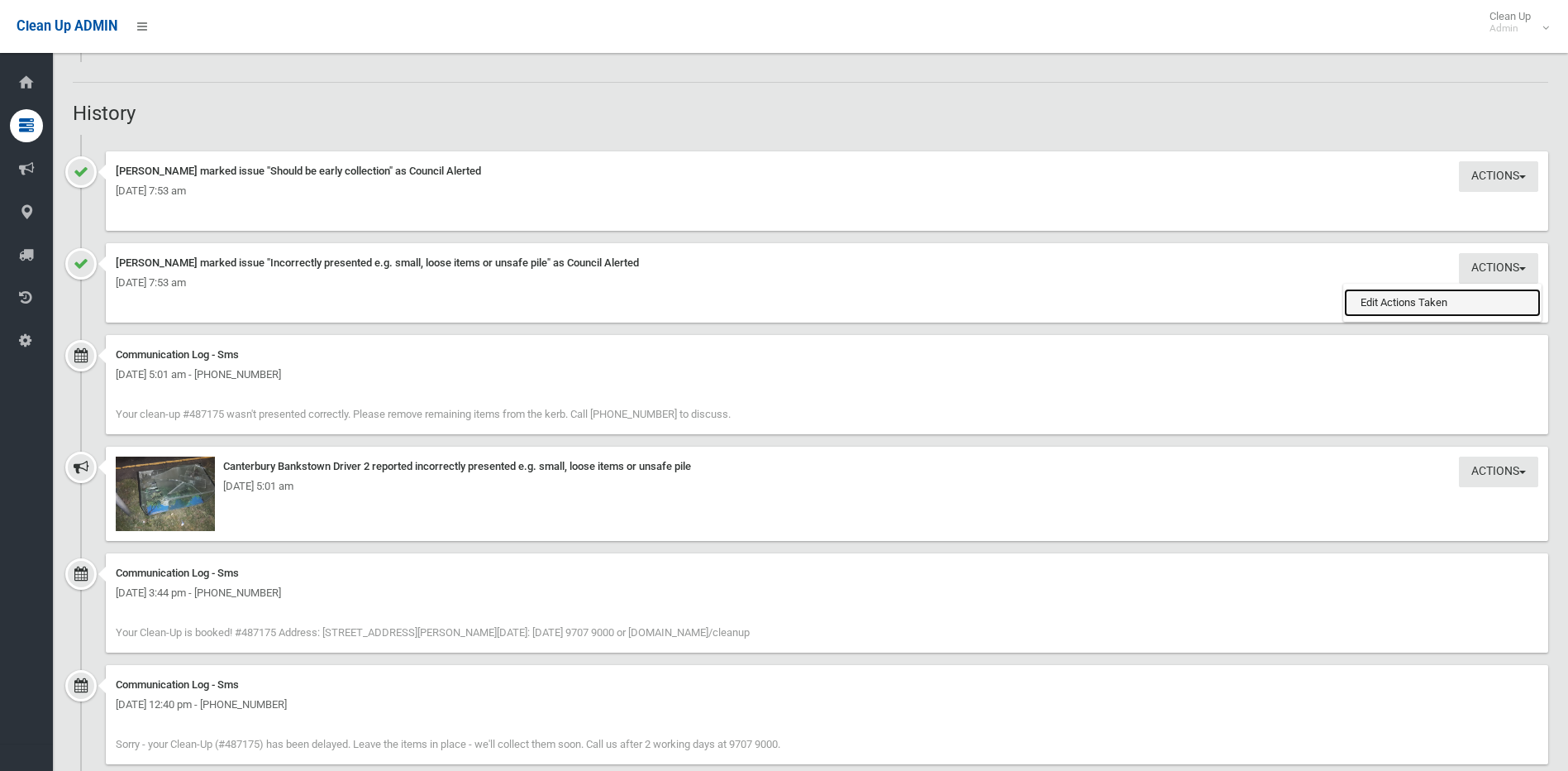
click at [1399, 298] on link "Edit Actions Taken" at bounding box center [1443, 303] width 197 height 28
click at [1521, 172] on button "Actions" at bounding box center [1498, 176] width 79 height 30
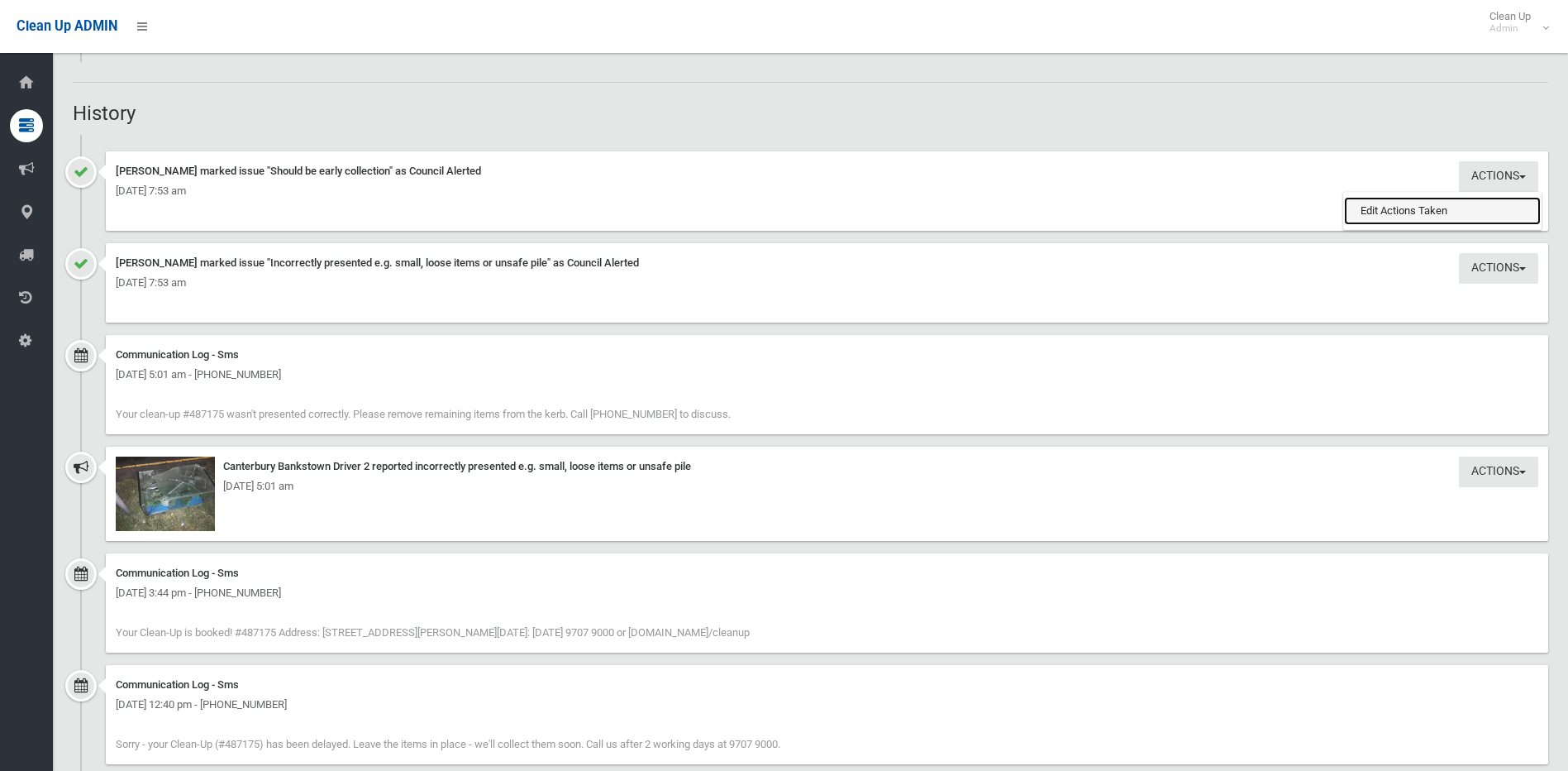
click at [1394, 206] on link "Edit Actions Taken" at bounding box center [1443, 211] width 197 height 28
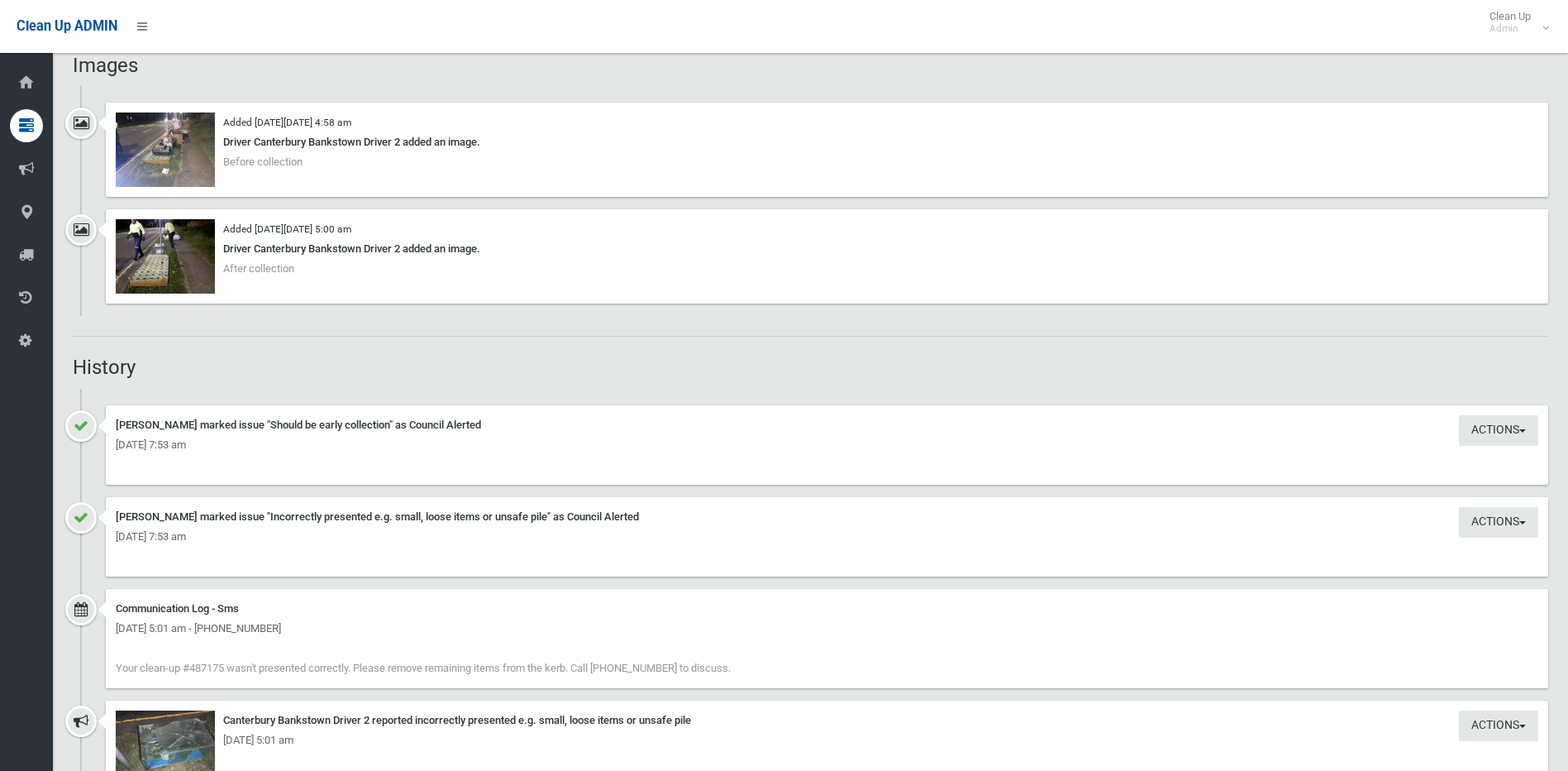
scroll to position [1240, 0]
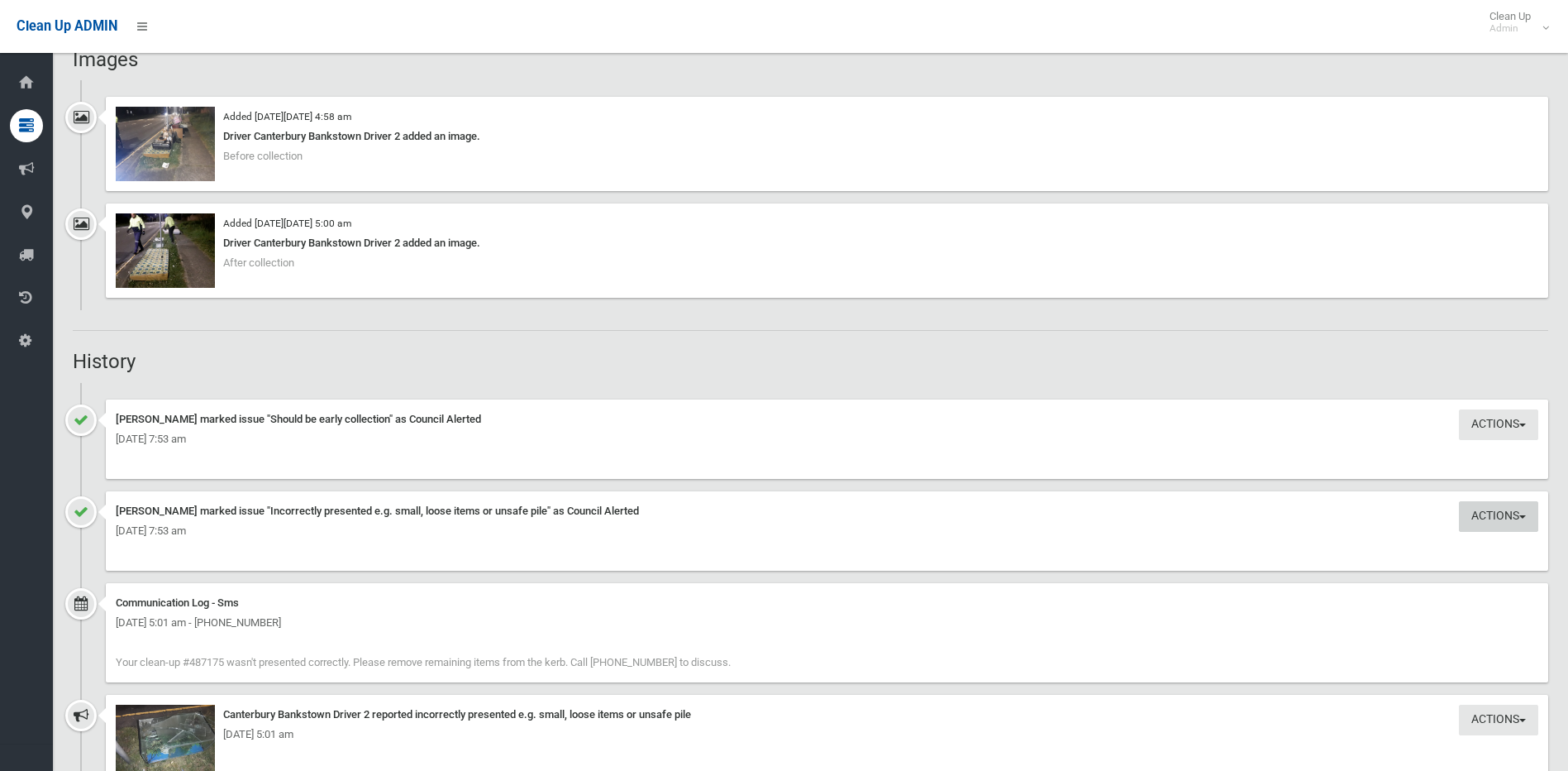
click at [1523, 515] on span "button" at bounding box center [1523, 517] width 7 height 3
click at [1399, 543] on link "Edit Actions Taken" at bounding box center [1443, 550] width 197 height 28
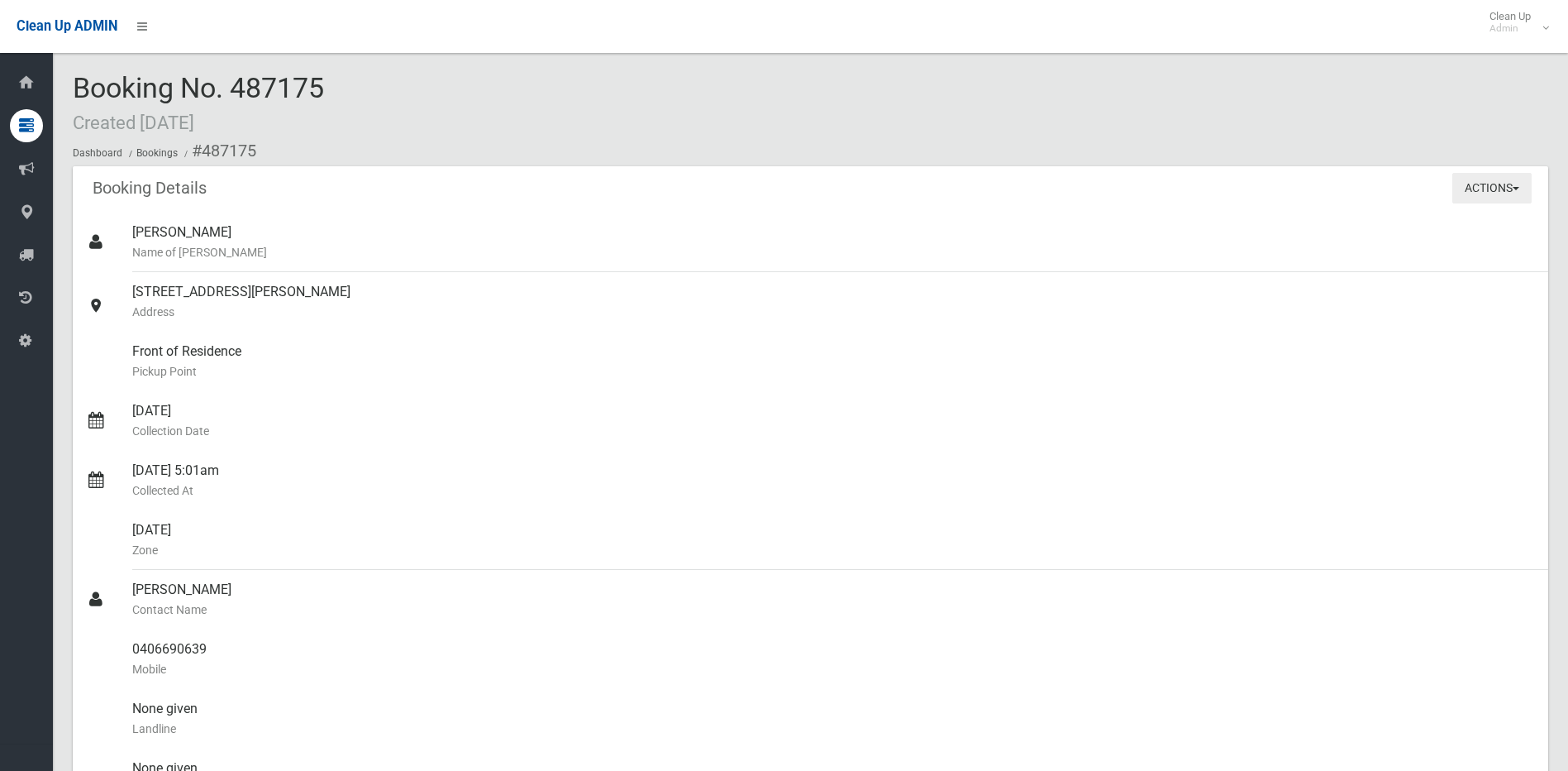
click at [1522, 189] on button "Actions" at bounding box center [1492, 188] width 79 height 30
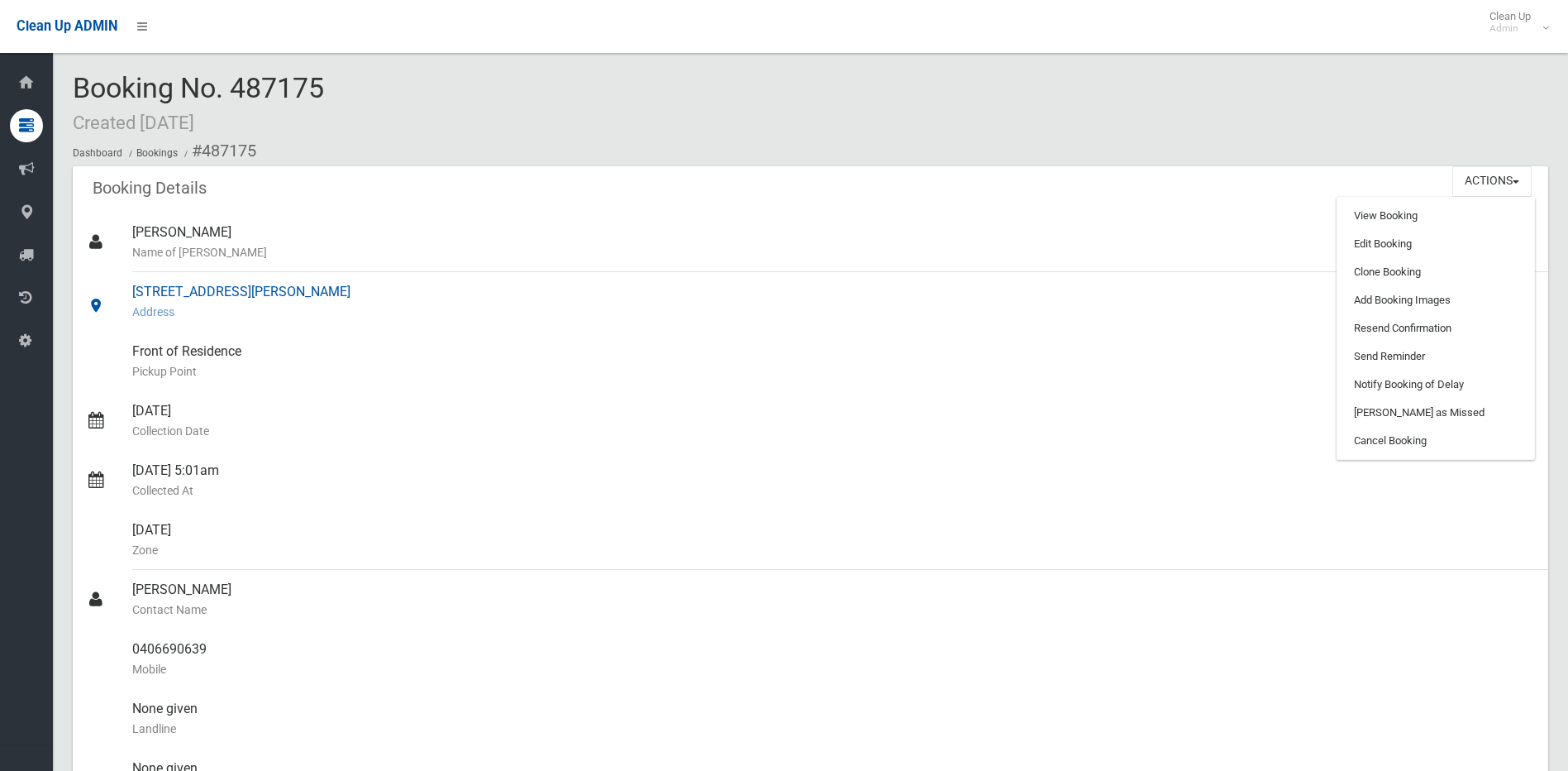
click at [1069, 290] on div "303 Stacey Street, BANKSTOWN NSW 2200 Address" at bounding box center [834, 302] width 1403 height 60
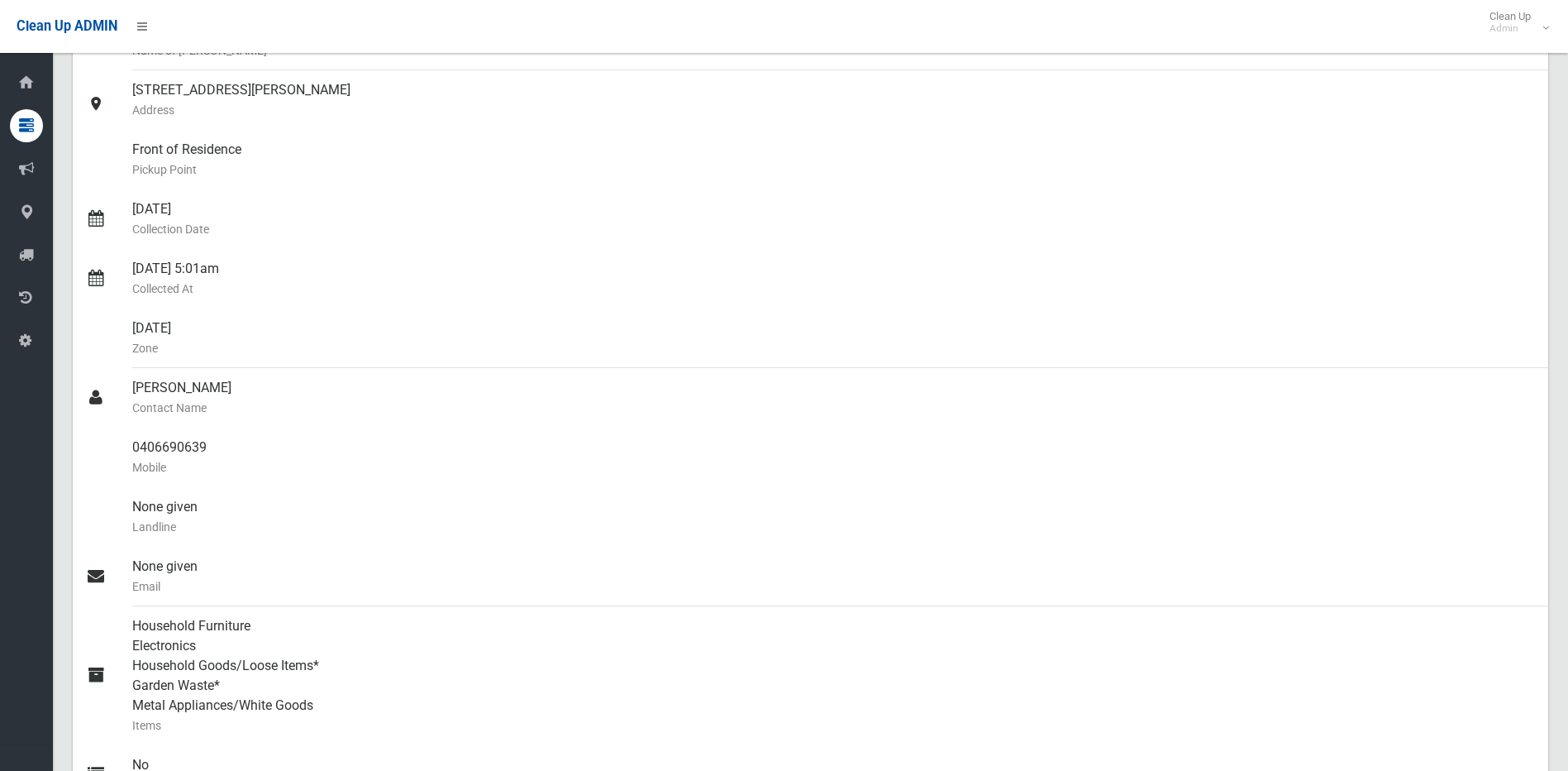
scroll to position [83, 0]
